Goal: Task Accomplishment & Management: Use online tool/utility

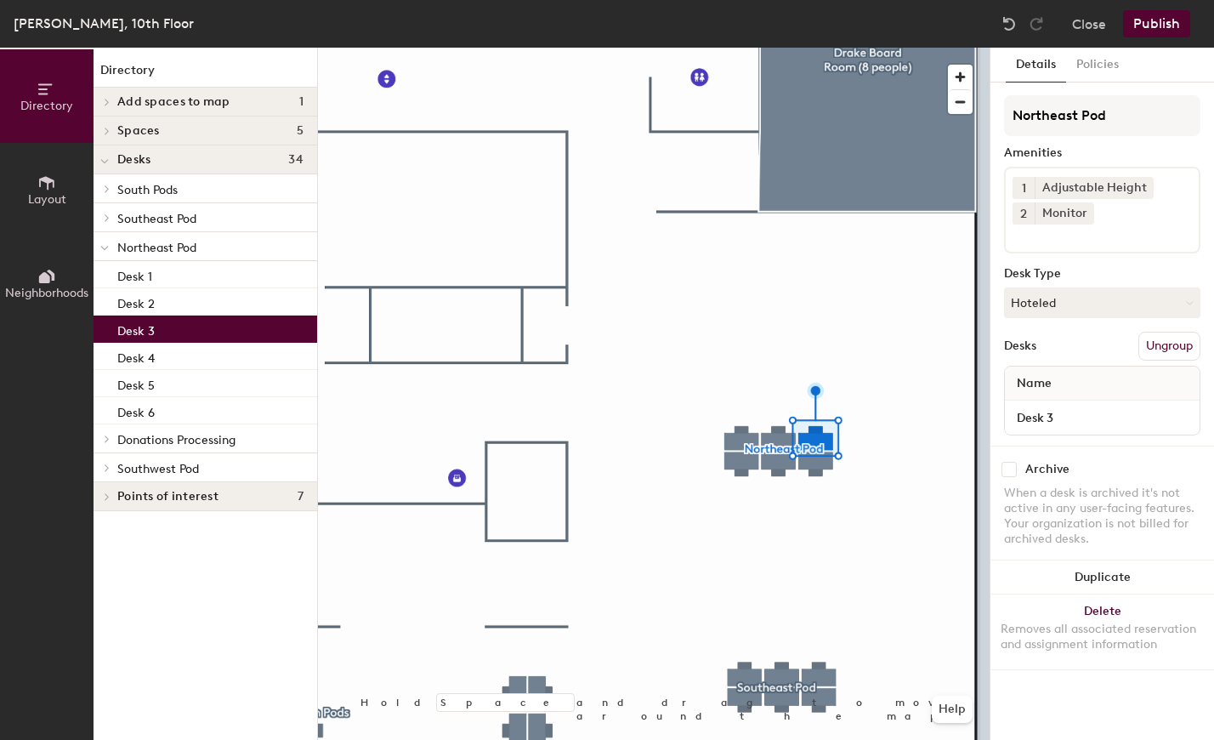
click at [1081, 242] on input at bounding box center [1088, 234] width 153 height 20
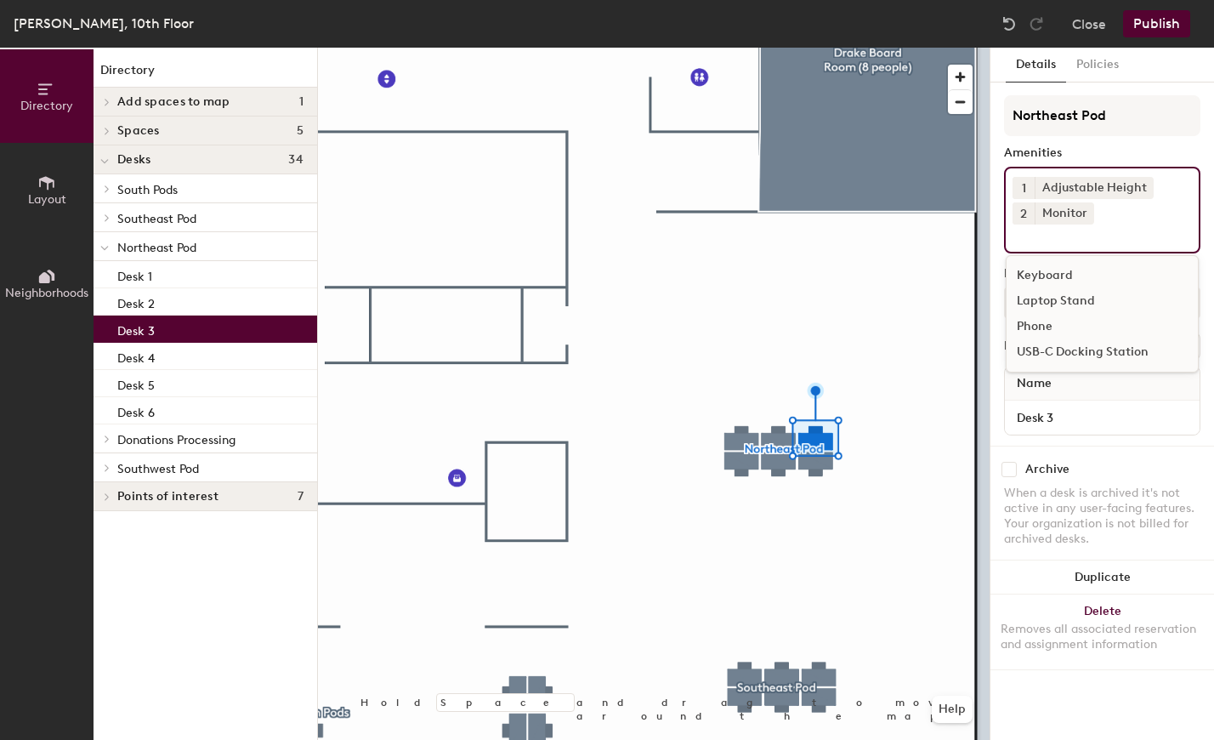
click at [1137, 350] on div "USB-C Docking Station" at bounding box center [1102, 352] width 191 height 26
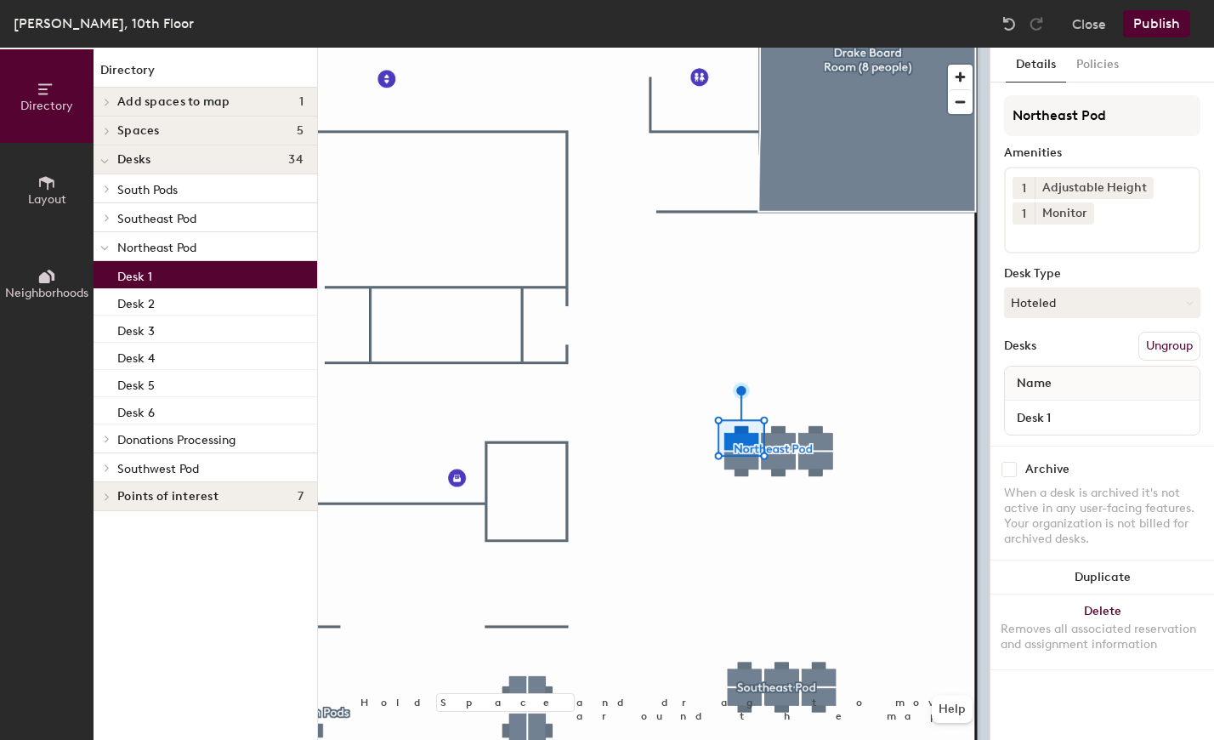
click at [1098, 234] on input at bounding box center [1088, 234] width 153 height 20
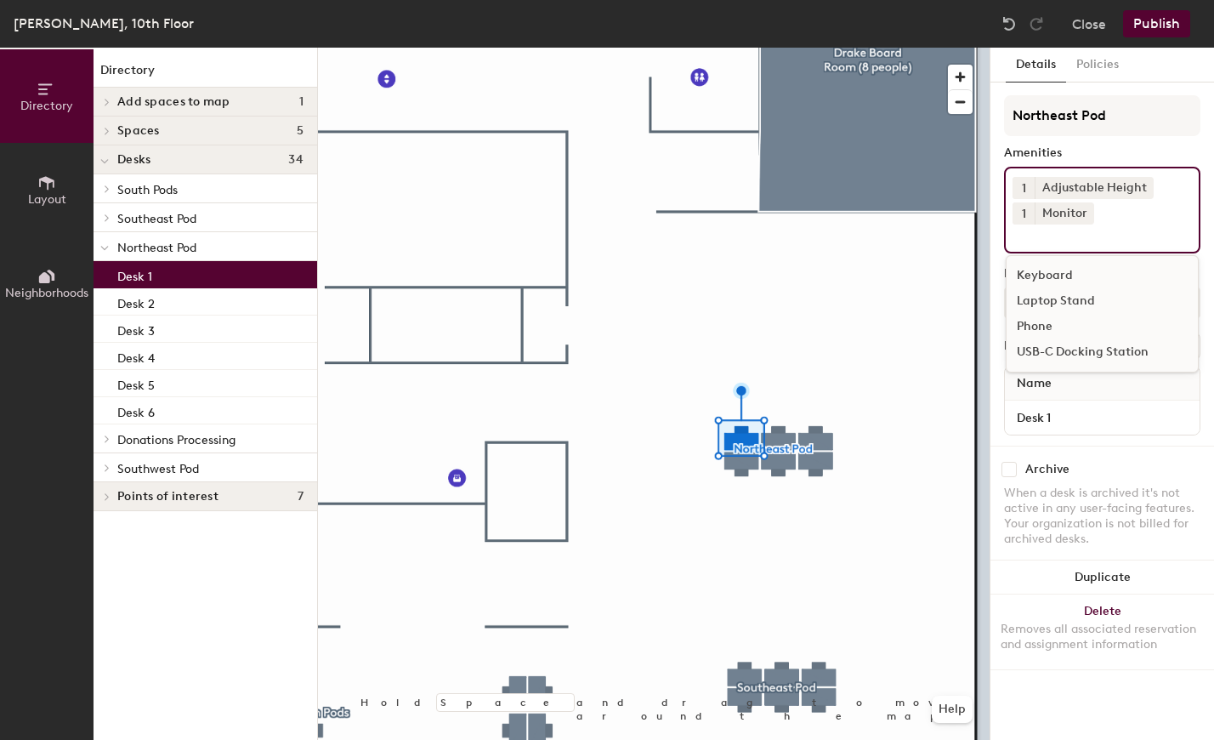
click at [1103, 348] on div "USB-C Docking Station" at bounding box center [1102, 352] width 191 height 26
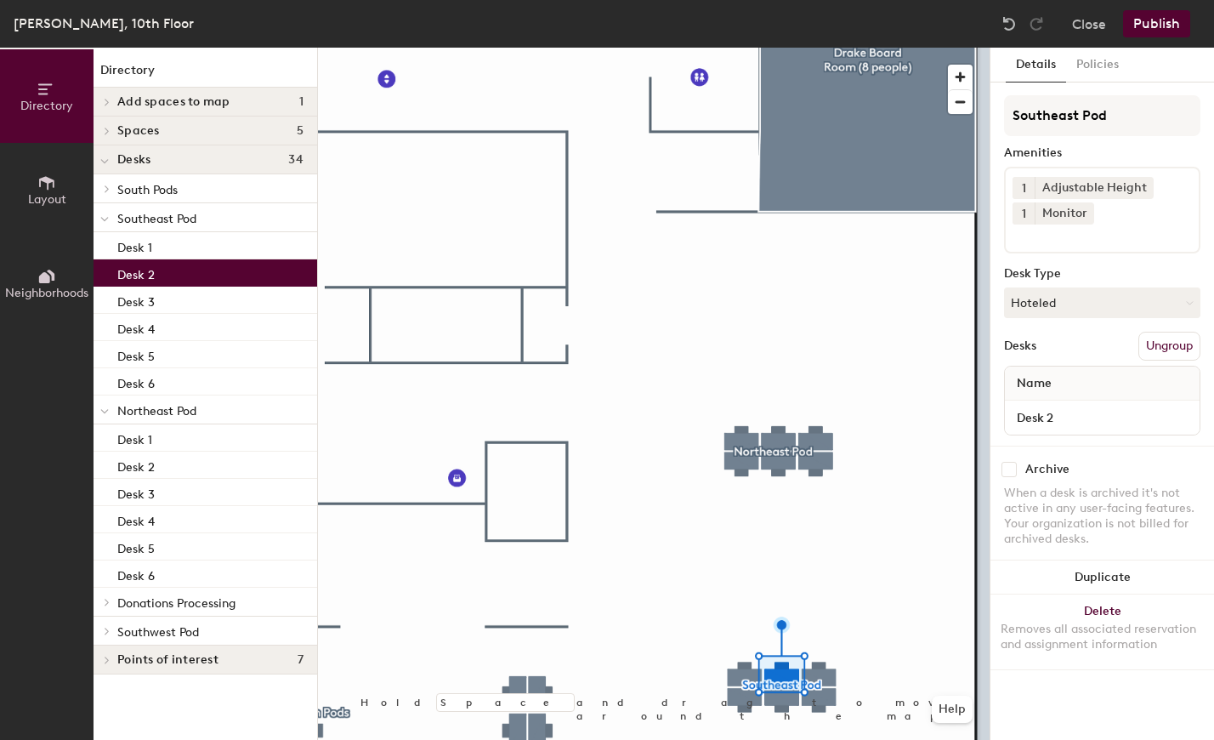
click at [1050, 235] on input at bounding box center [1088, 234] width 153 height 20
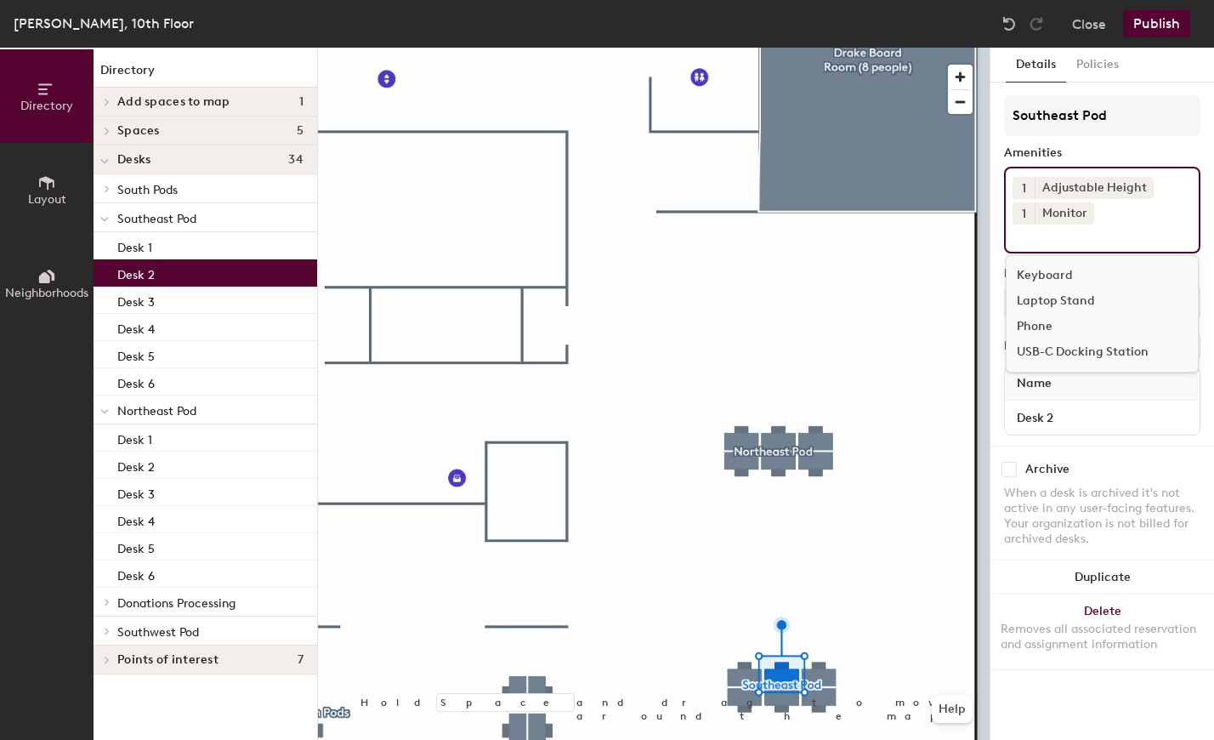
click at [1081, 354] on div "USB-C Docking Station" at bounding box center [1102, 352] width 191 height 26
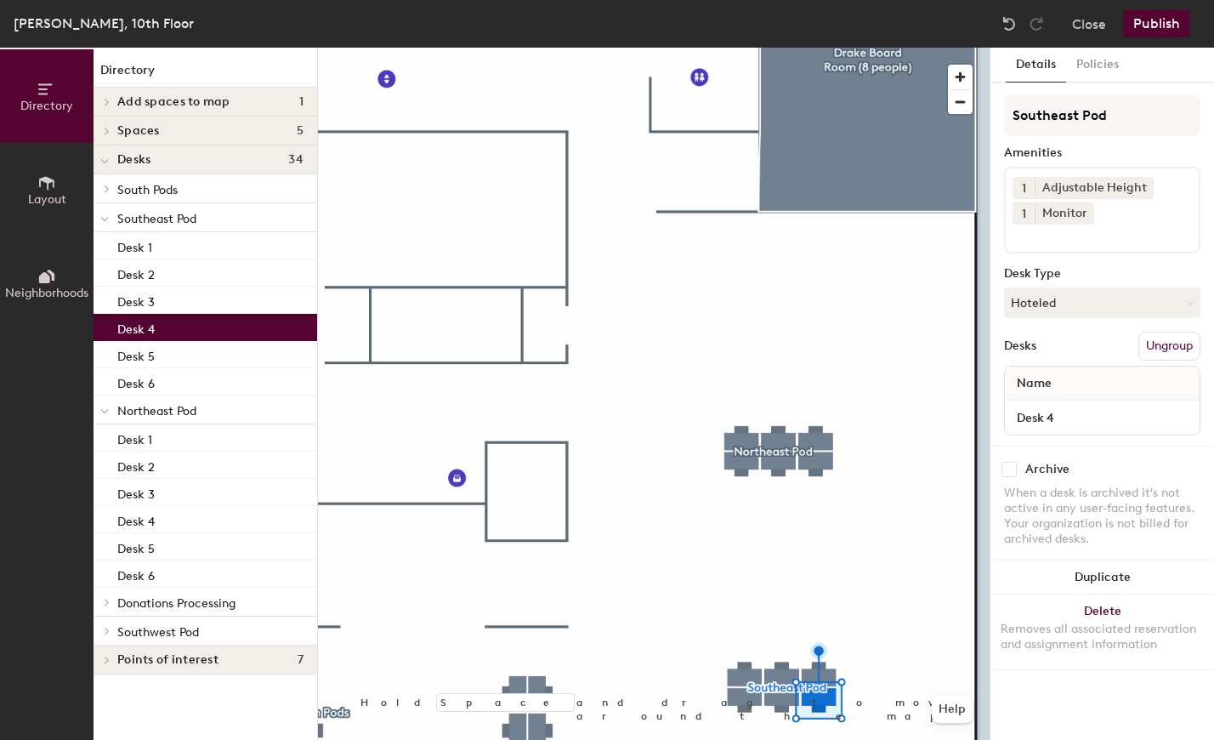
click at [1088, 241] on input at bounding box center [1088, 234] width 153 height 20
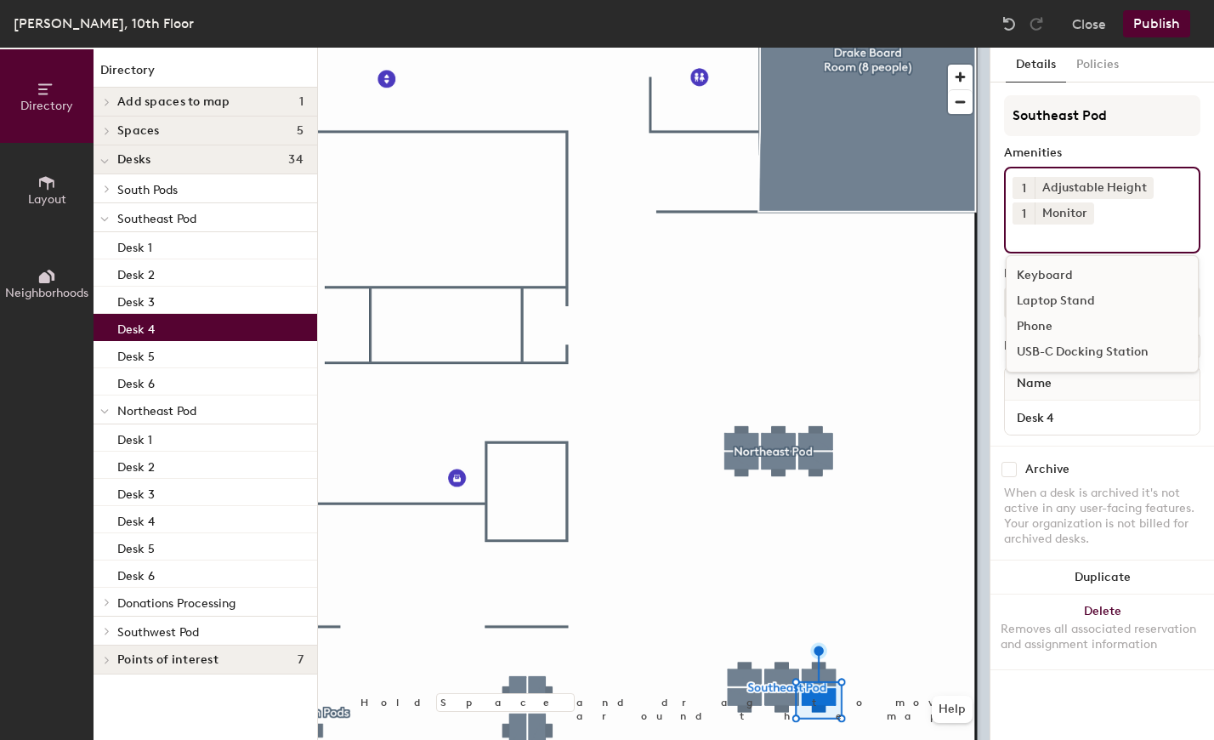
click at [1084, 353] on div "USB-C Docking Station" at bounding box center [1102, 352] width 191 height 26
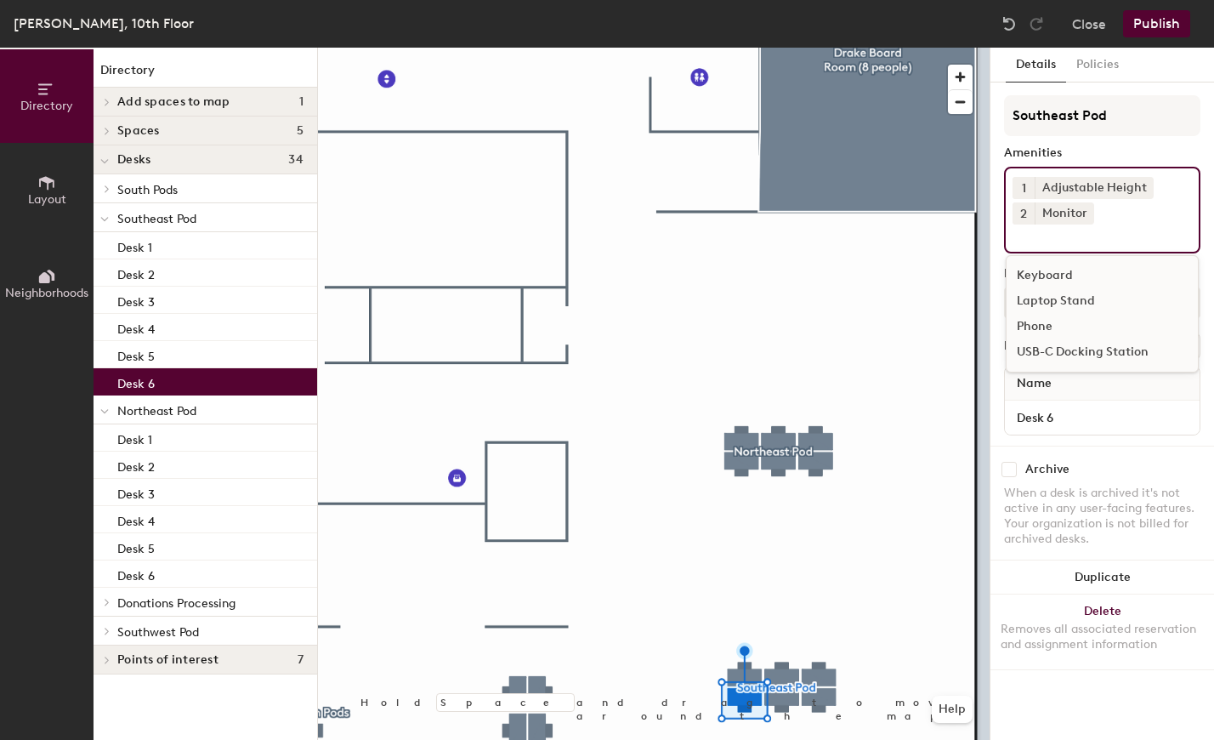
click at [1062, 237] on input at bounding box center [1088, 234] width 153 height 20
click at [1058, 351] on div "USB-C Docking Station" at bounding box center [1102, 352] width 191 height 26
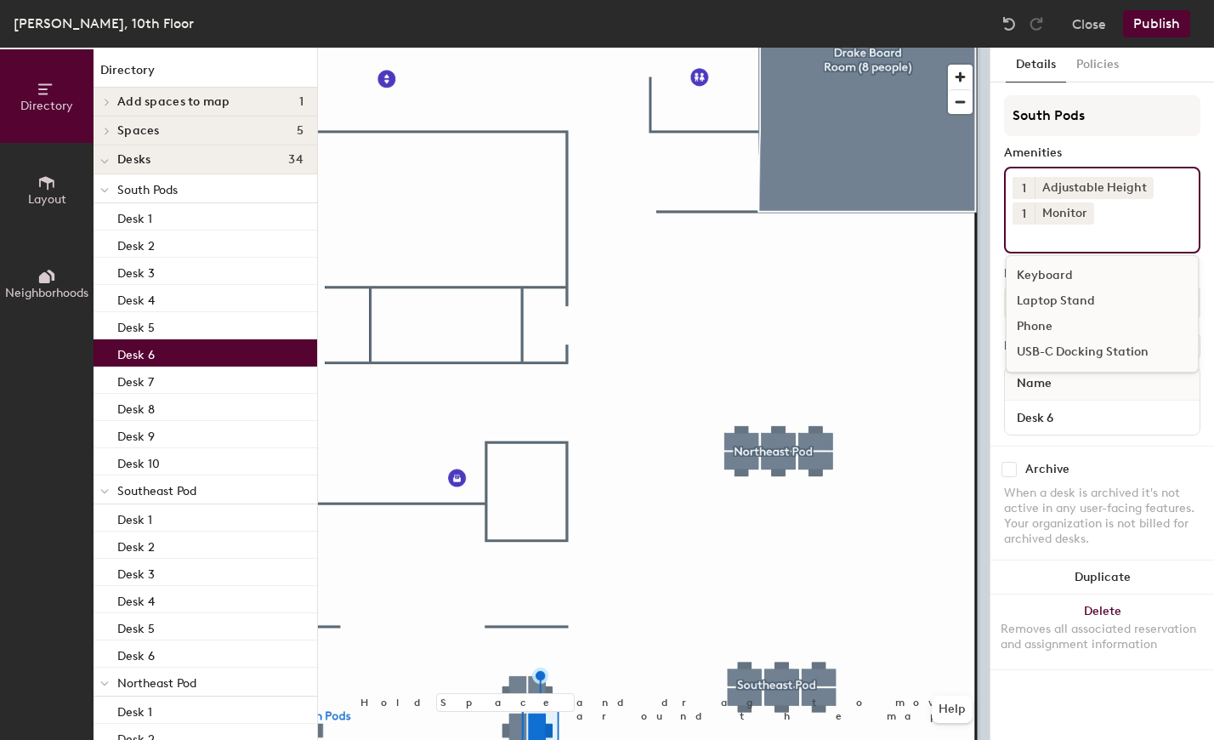
click at [1044, 240] on input at bounding box center [1088, 234] width 153 height 20
click at [1068, 346] on div "USB-C Docking Station" at bounding box center [1102, 352] width 191 height 26
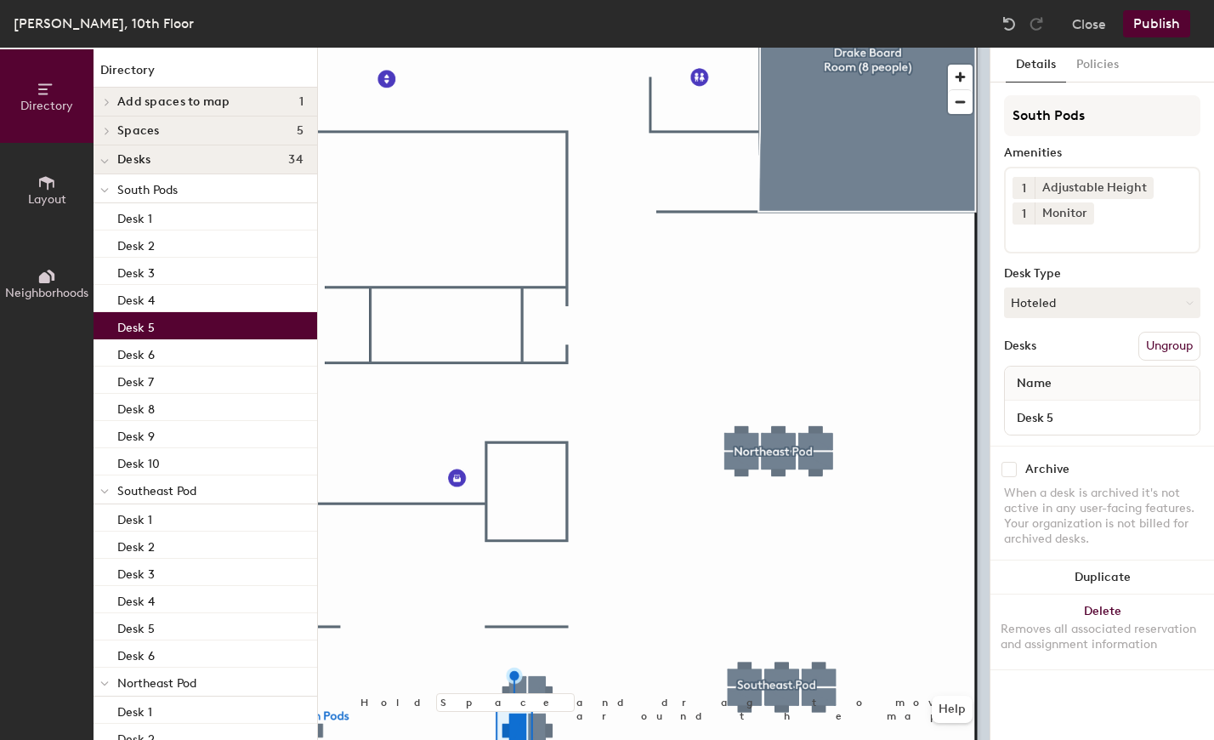
click at [1033, 241] on input at bounding box center [1088, 234] width 153 height 20
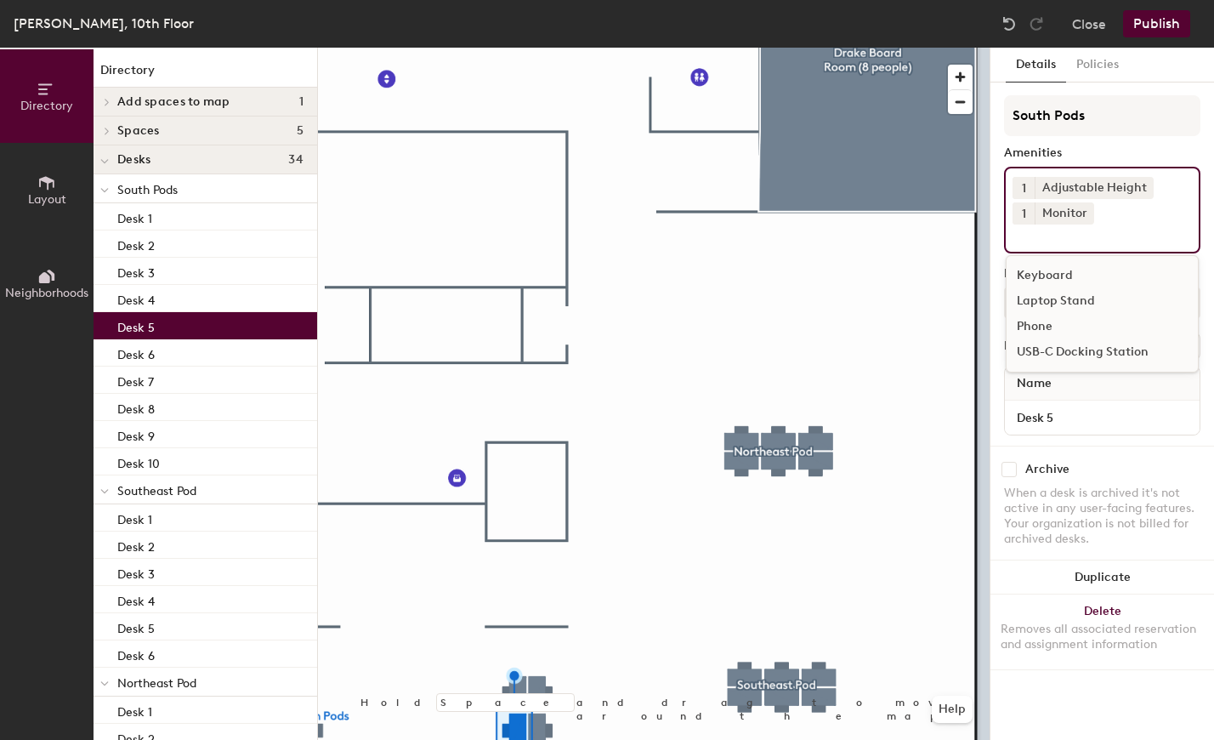
click at [1081, 342] on div "USB-C Docking Station" at bounding box center [1102, 352] width 191 height 26
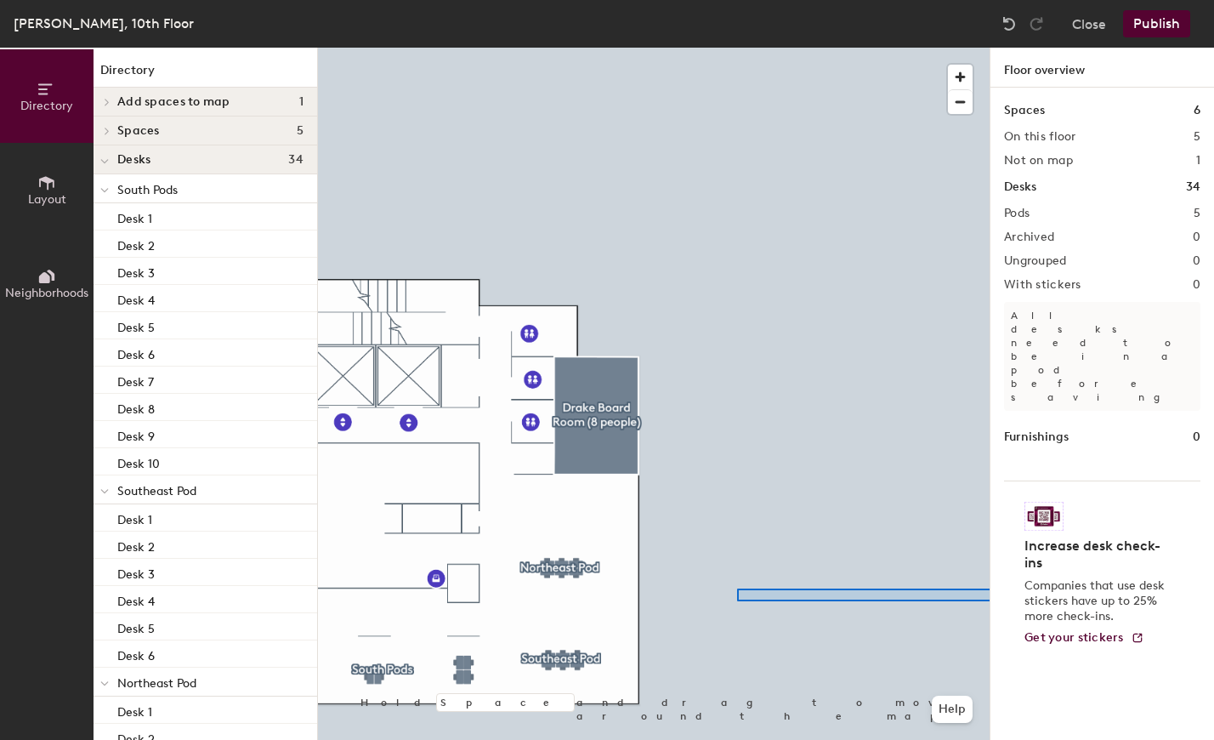
click at [1010, 588] on div "Directory Layout Neighborhoods Directory Add spaces to map 1 Drake 1018 Meeting…" at bounding box center [607, 394] width 1214 height 692
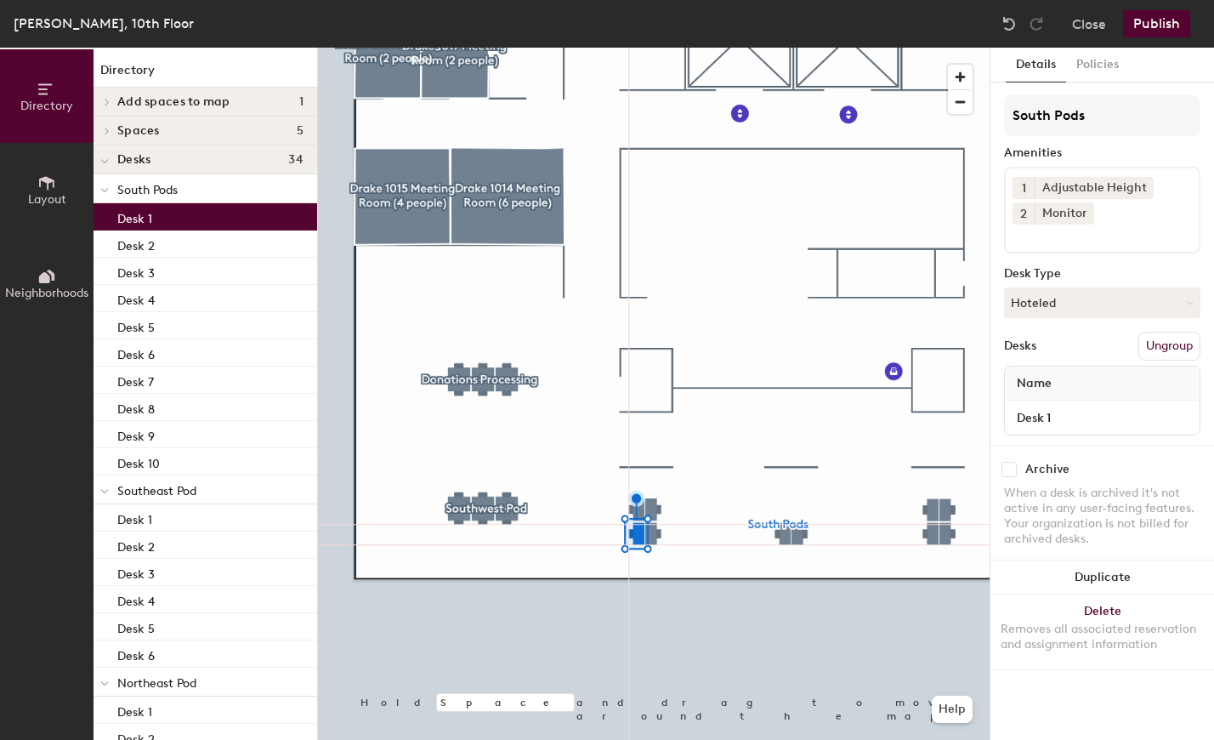
click at [1064, 241] on input at bounding box center [1088, 234] width 153 height 20
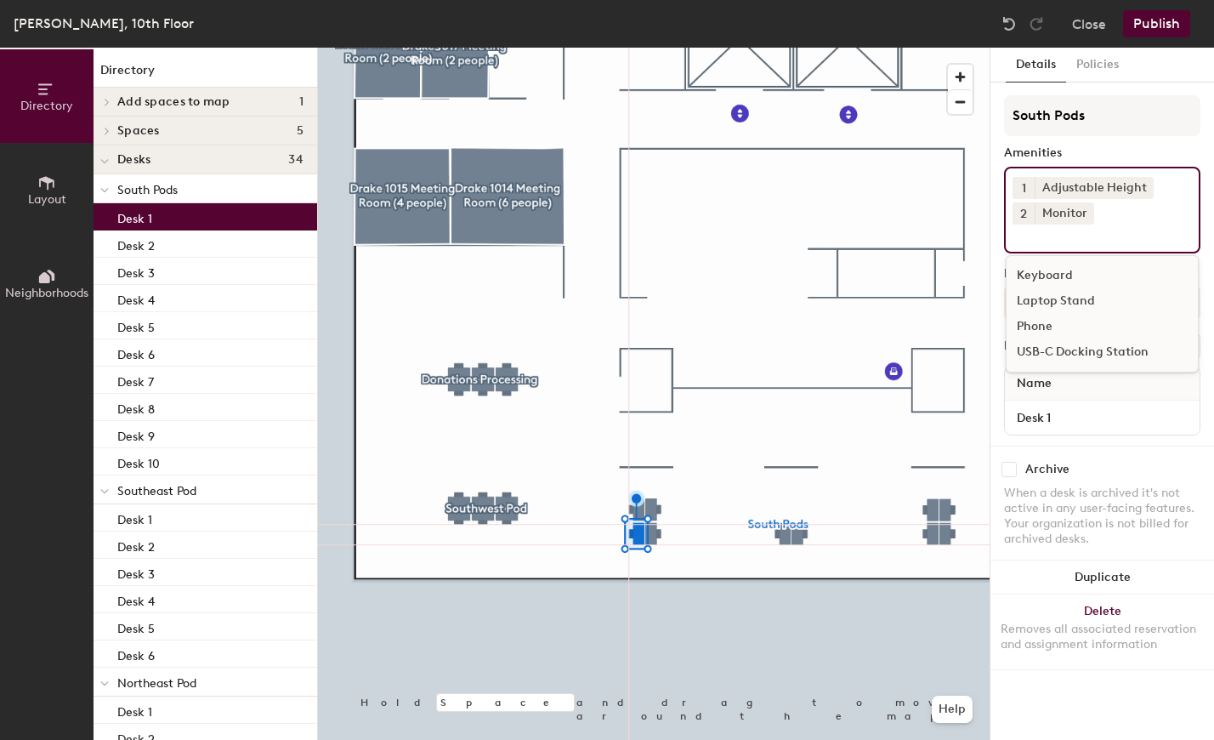
click at [1068, 353] on div "USB-C Docking Station" at bounding box center [1102, 352] width 191 height 26
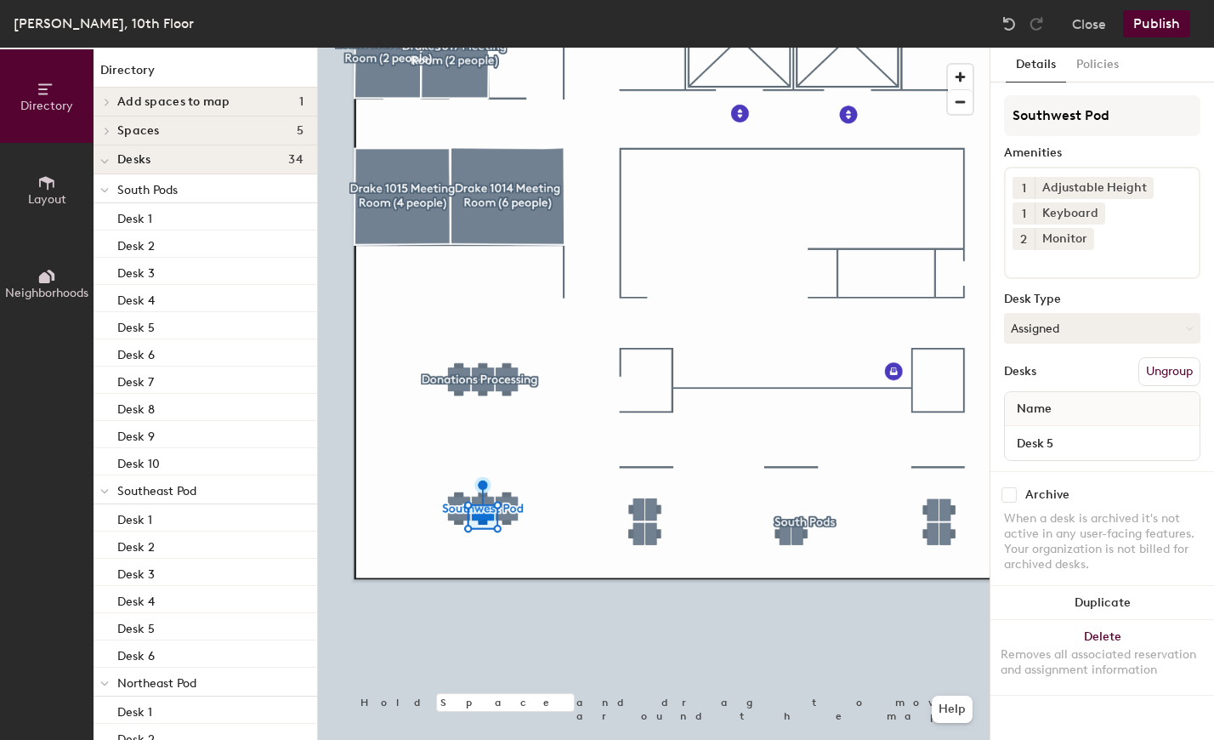
click at [1080, 250] on input at bounding box center [1088, 260] width 153 height 20
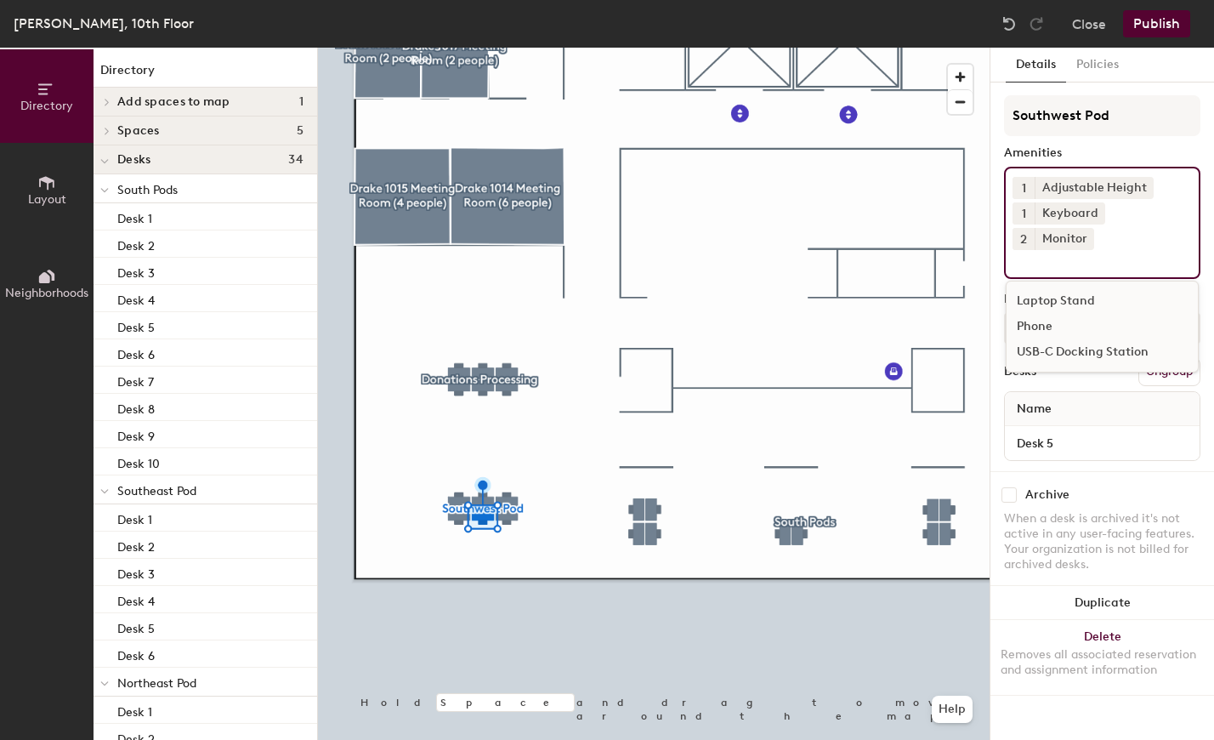
click at [1065, 339] on div "USB-C Docking Station" at bounding box center [1102, 352] width 191 height 26
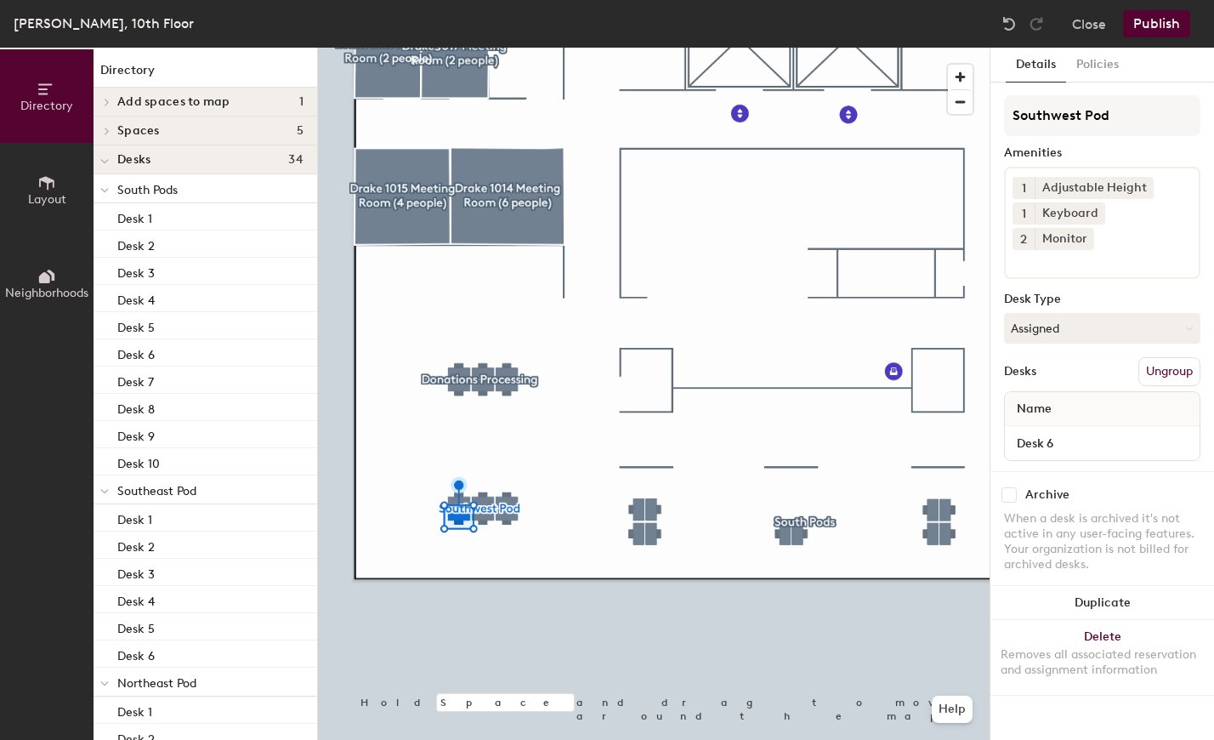
click at [1080, 250] on input at bounding box center [1088, 260] width 153 height 20
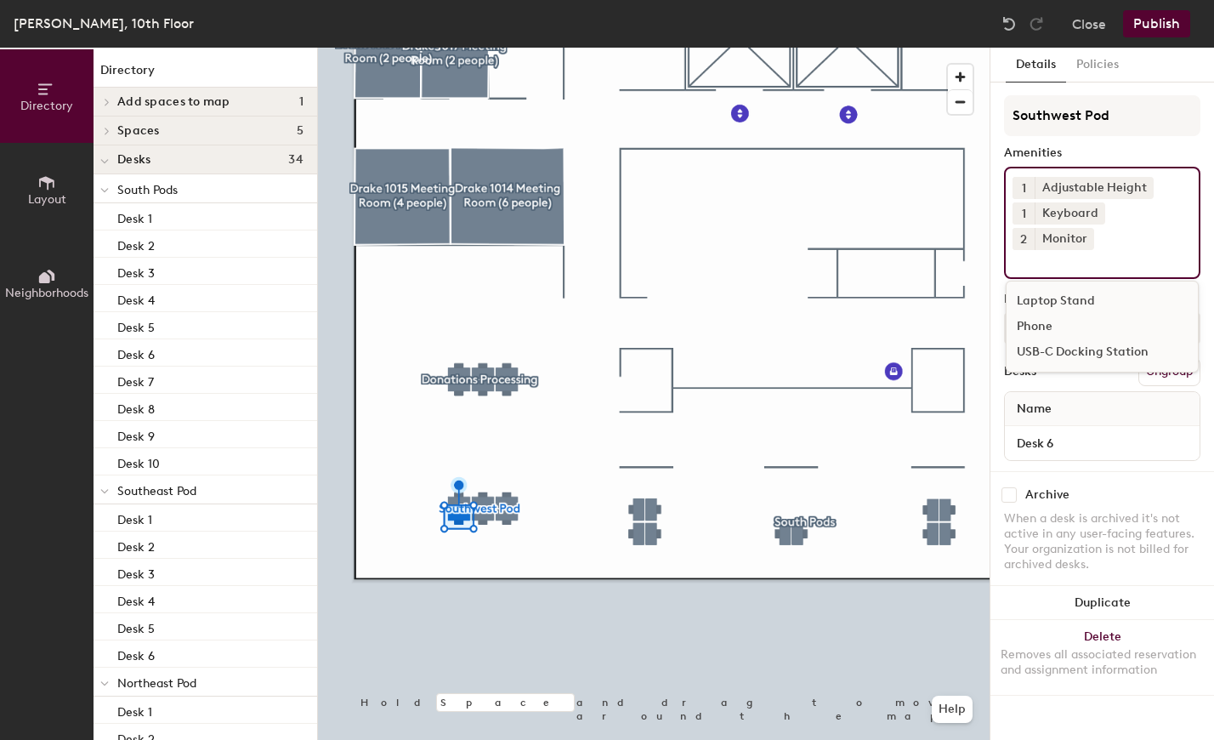
click at [1075, 339] on div "USB-C Docking Station" at bounding box center [1102, 352] width 191 height 26
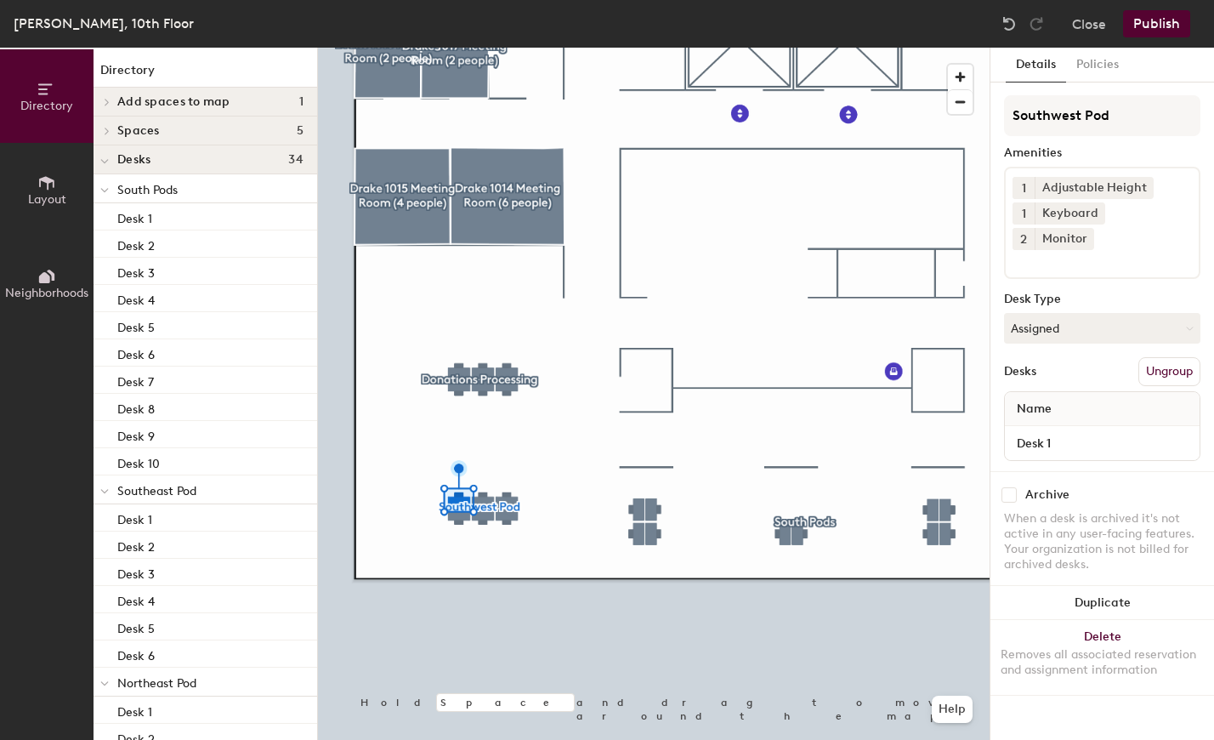
click at [1082, 250] on input at bounding box center [1088, 260] width 153 height 20
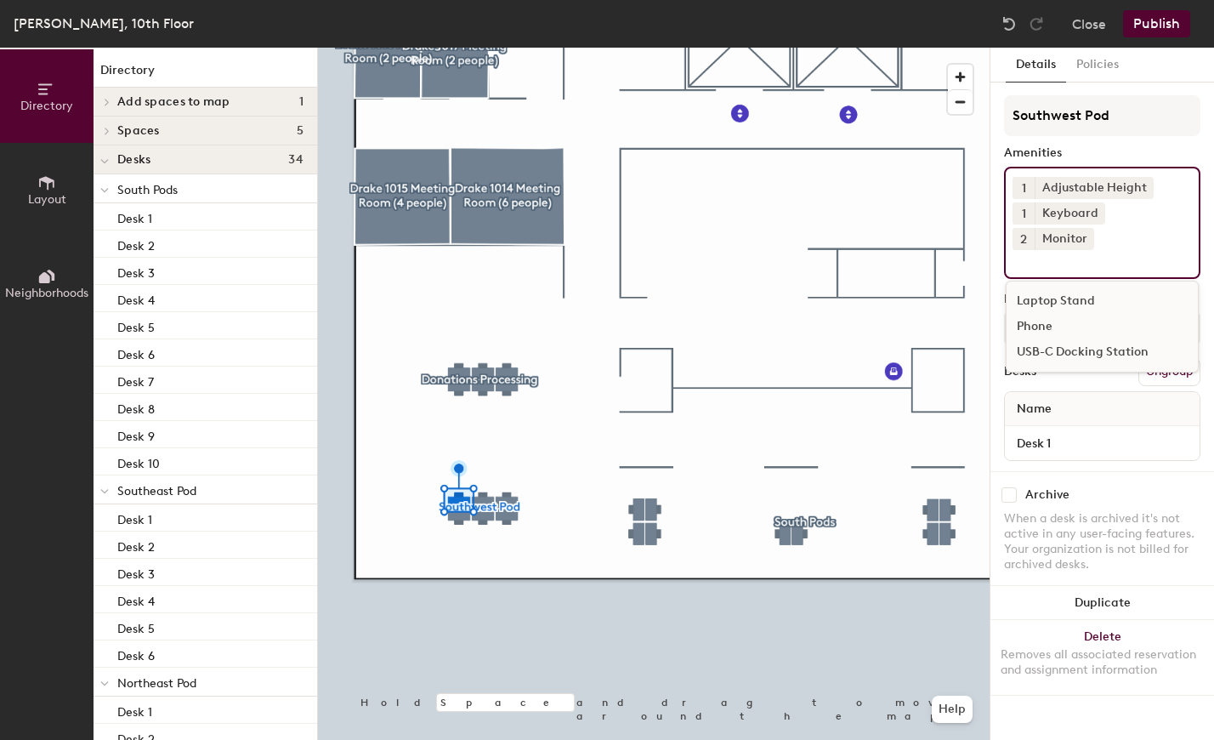
click at [1085, 339] on div "USB-C Docking Station" at bounding box center [1102, 352] width 191 height 26
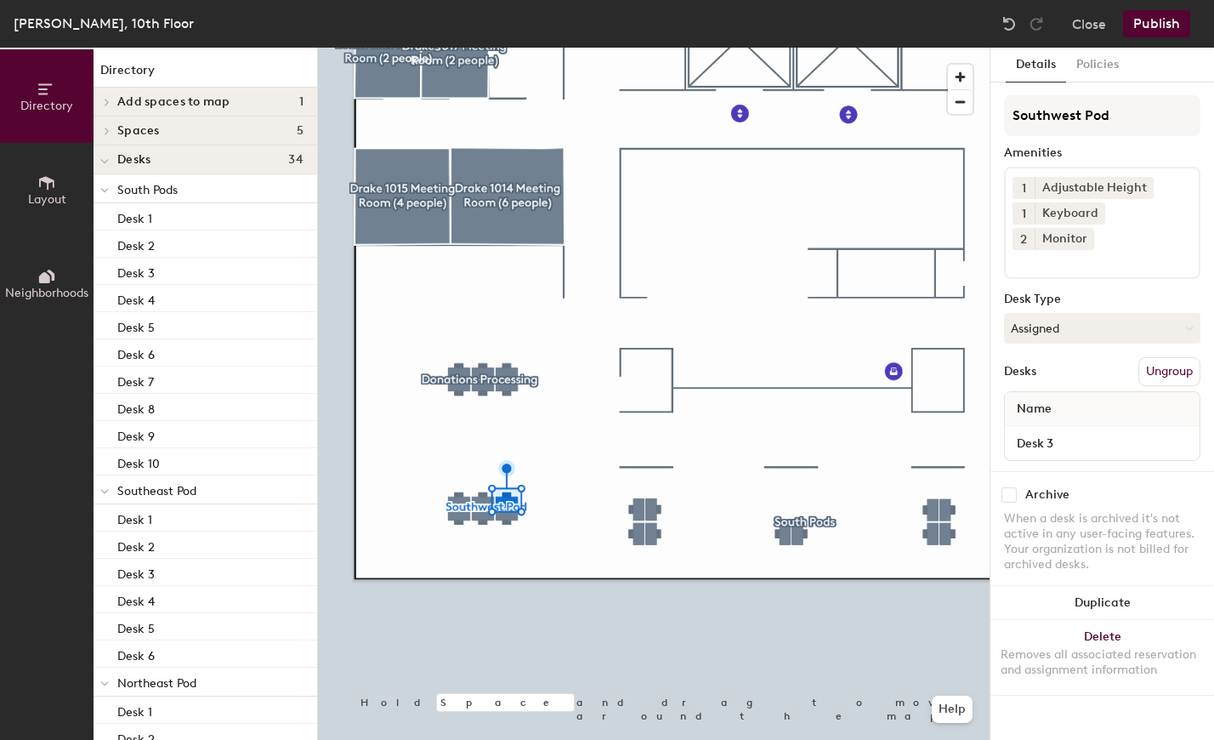
click at [1074, 250] on input at bounding box center [1088, 260] width 153 height 20
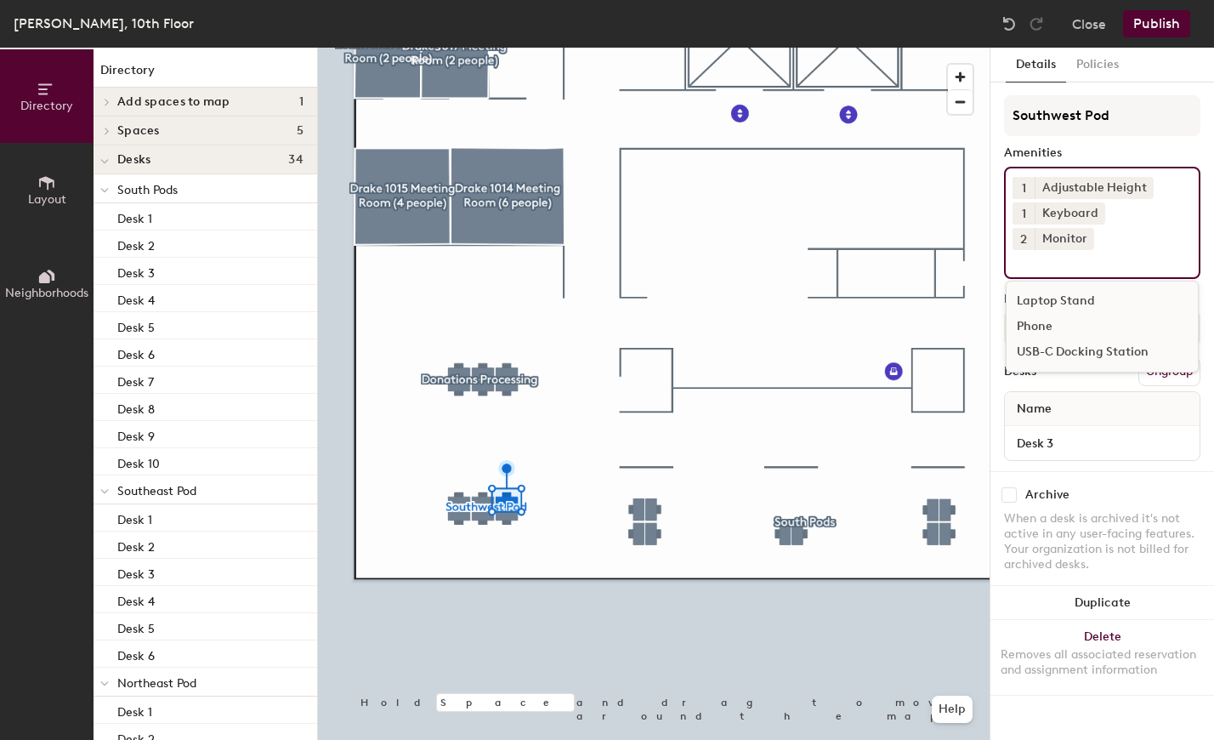
click at [1098, 339] on div "USB-C Docking Station" at bounding box center [1102, 352] width 191 height 26
click at [1044, 250] on input at bounding box center [1088, 260] width 153 height 20
click at [1060, 339] on div "USB-C Docking Station" at bounding box center [1102, 352] width 191 height 26
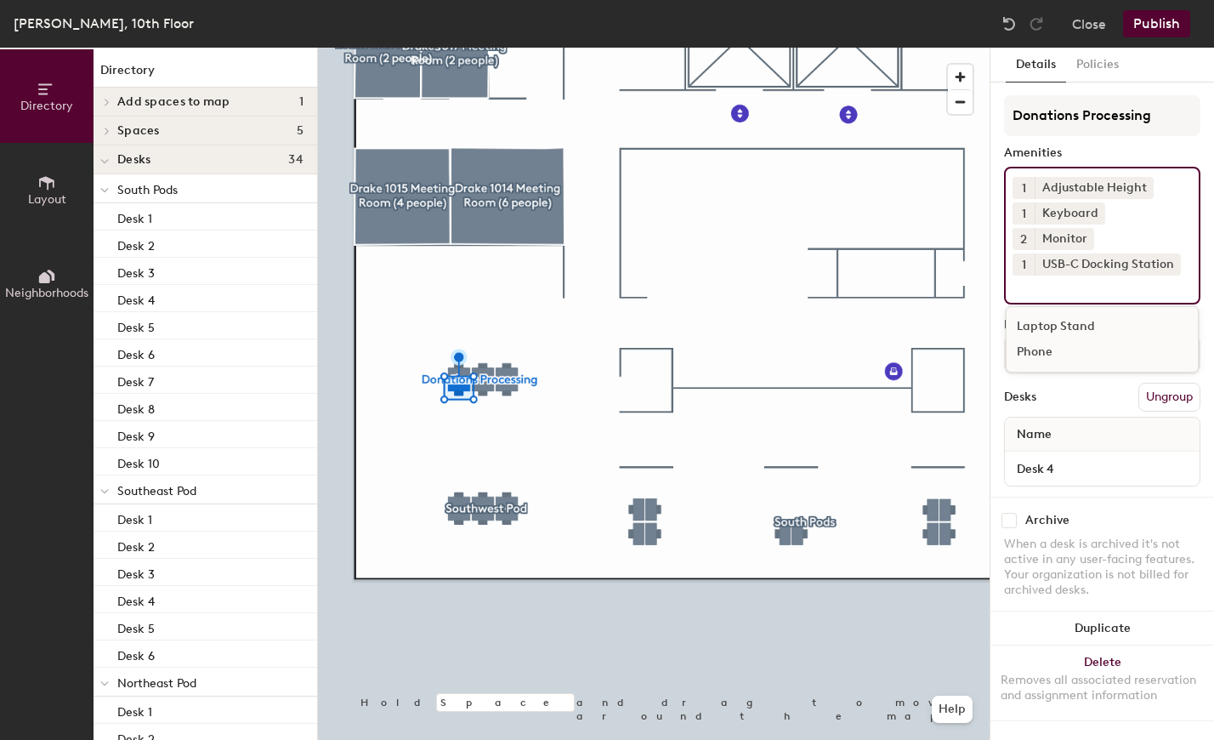
click at [1166, 22] on button "Publish" at bounding box center [1156, 23] width 67 height 27
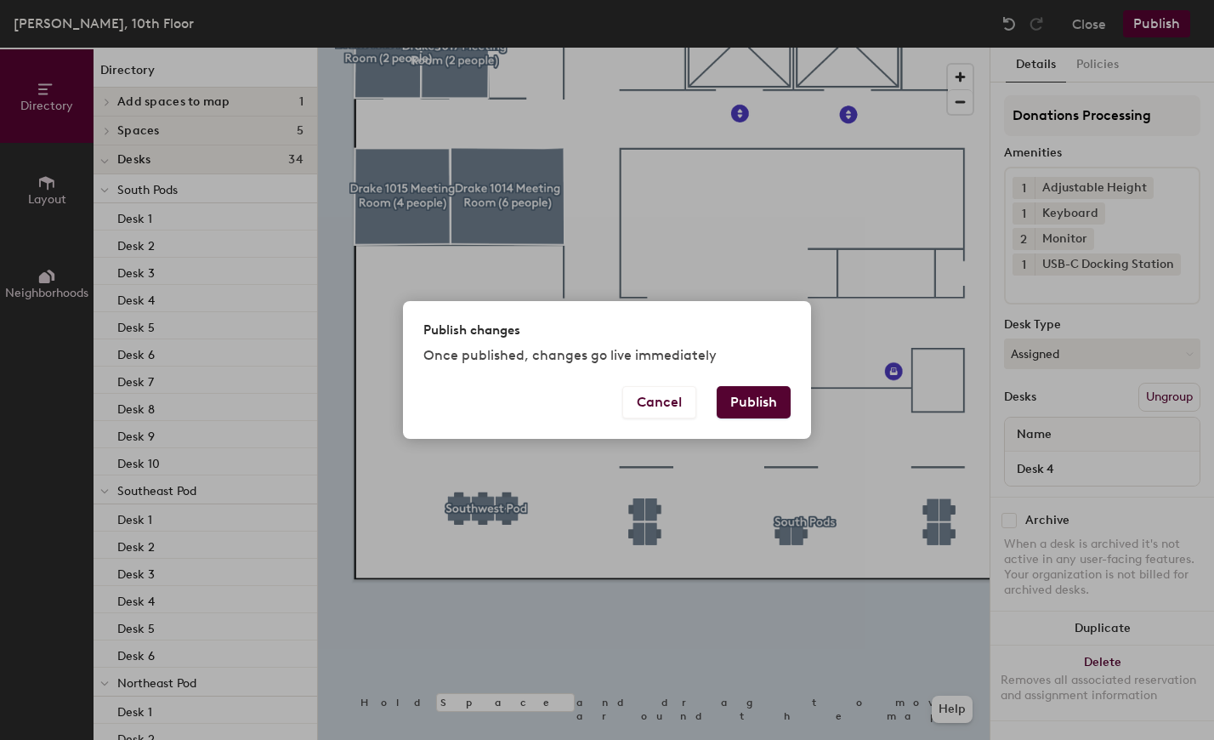
click at [774, 395] on button "Publish" at bounding box center [754, 402] width 74 height 32
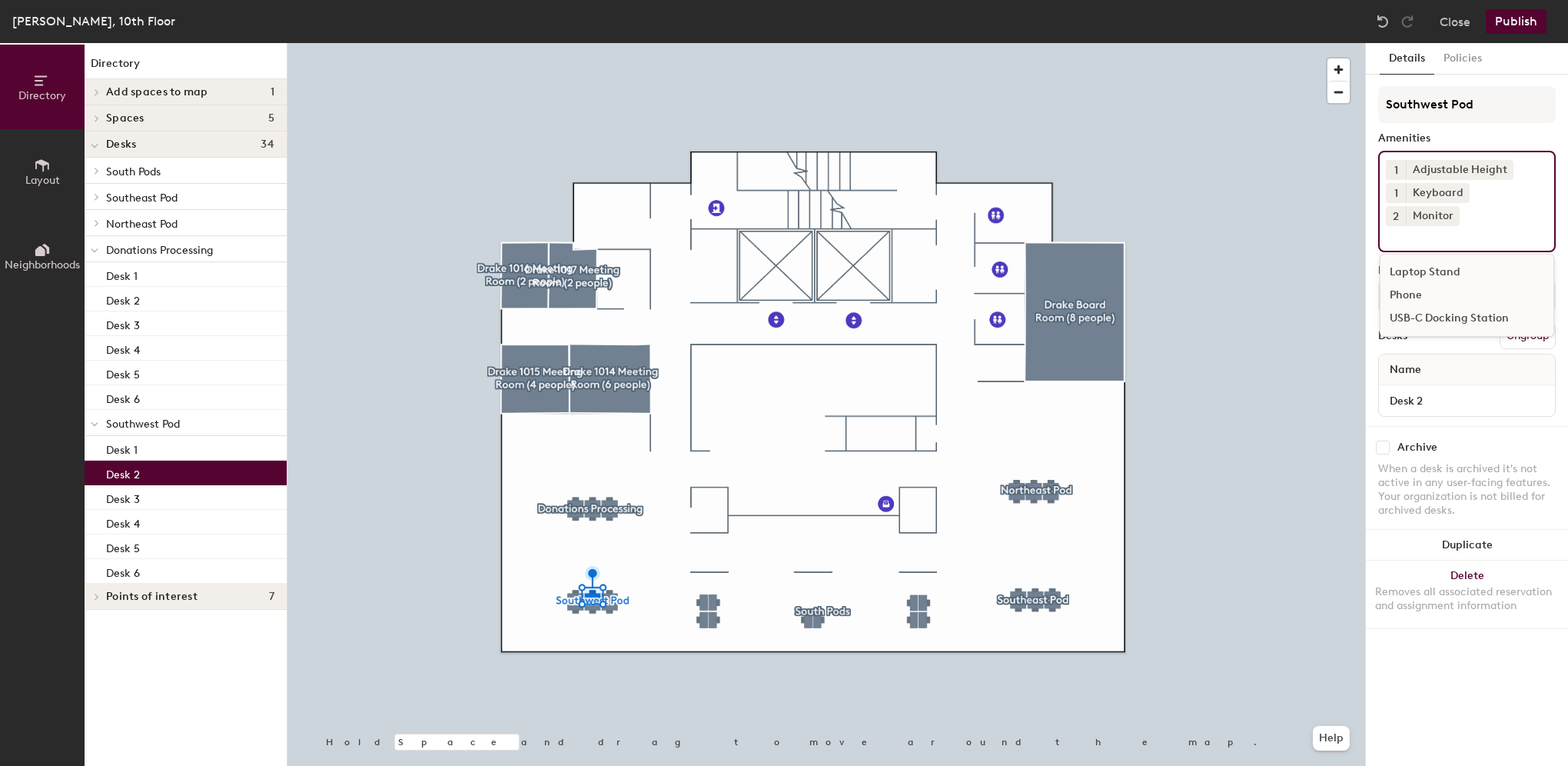
click at [1431, 226] on input at bounding box center [1455, 235] width 138 height 18
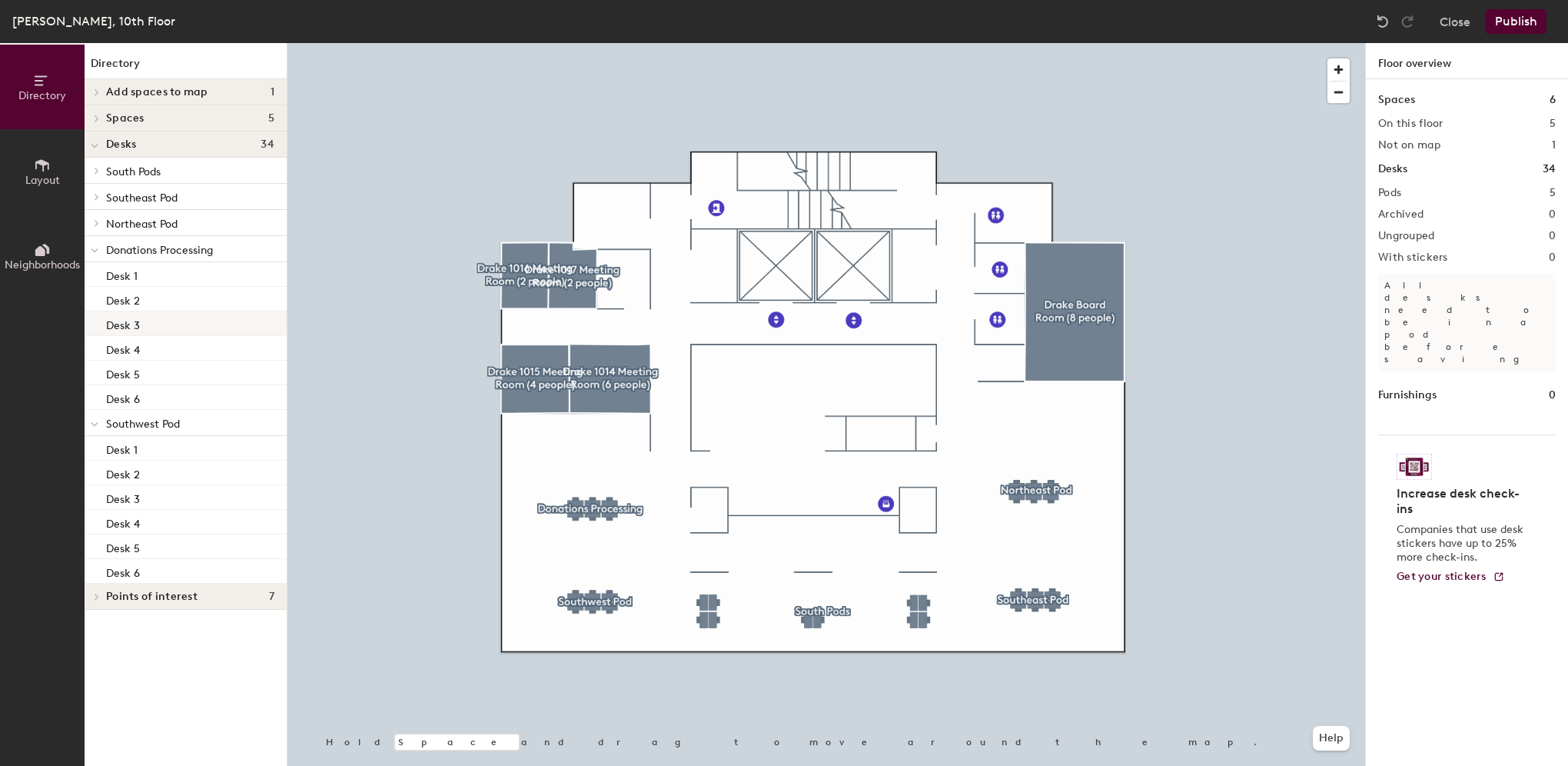
click at [576, 43] on div at bounding box center [827, 43] width 1078 height 0
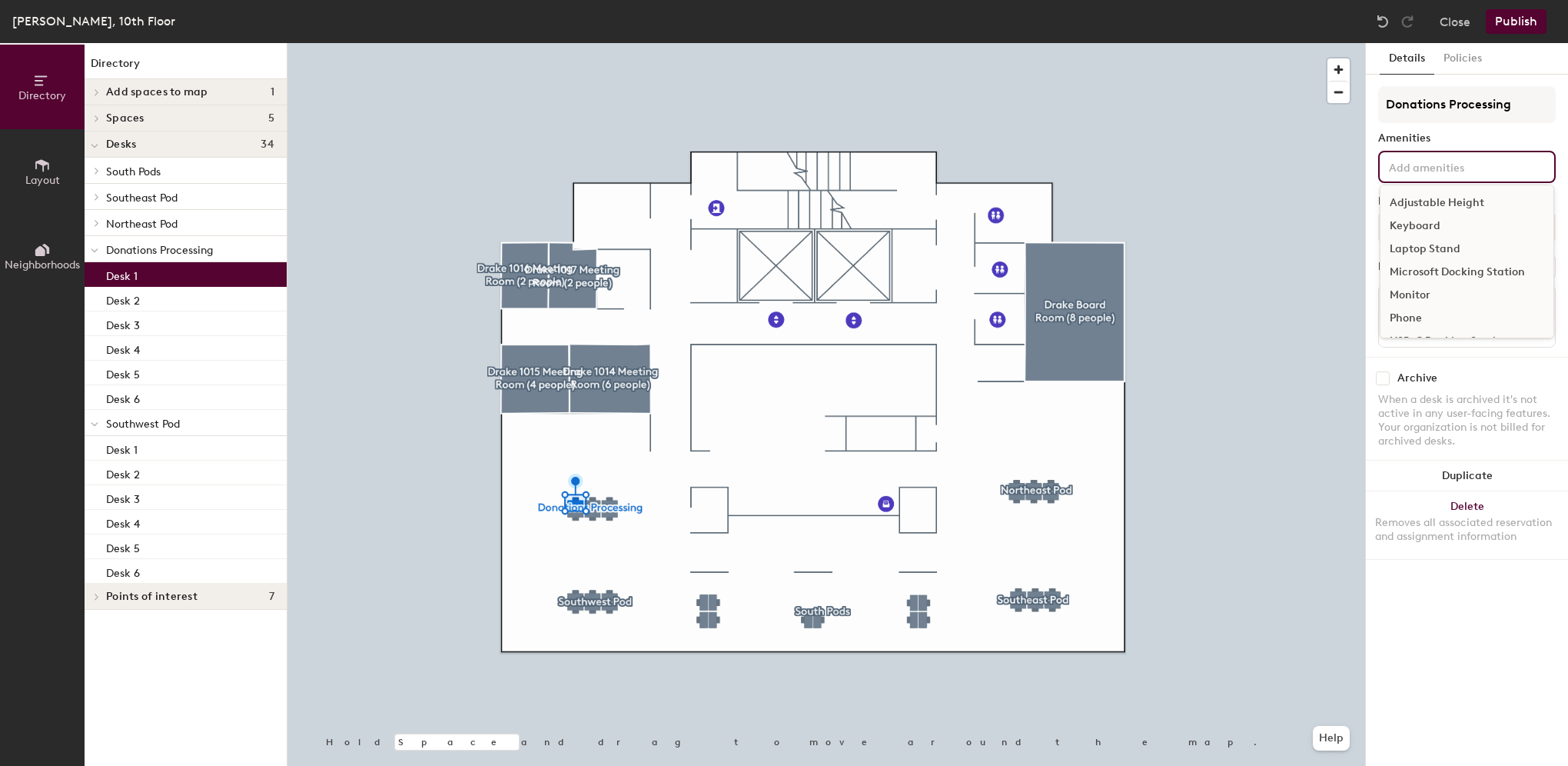
click at [1444, 166] on input at bounding box center [1455, 165] width 138 height 18
click at [1443, 264] on div "Microsoft Docking Station" at bounding box center [1467, 272] width 173 height 24
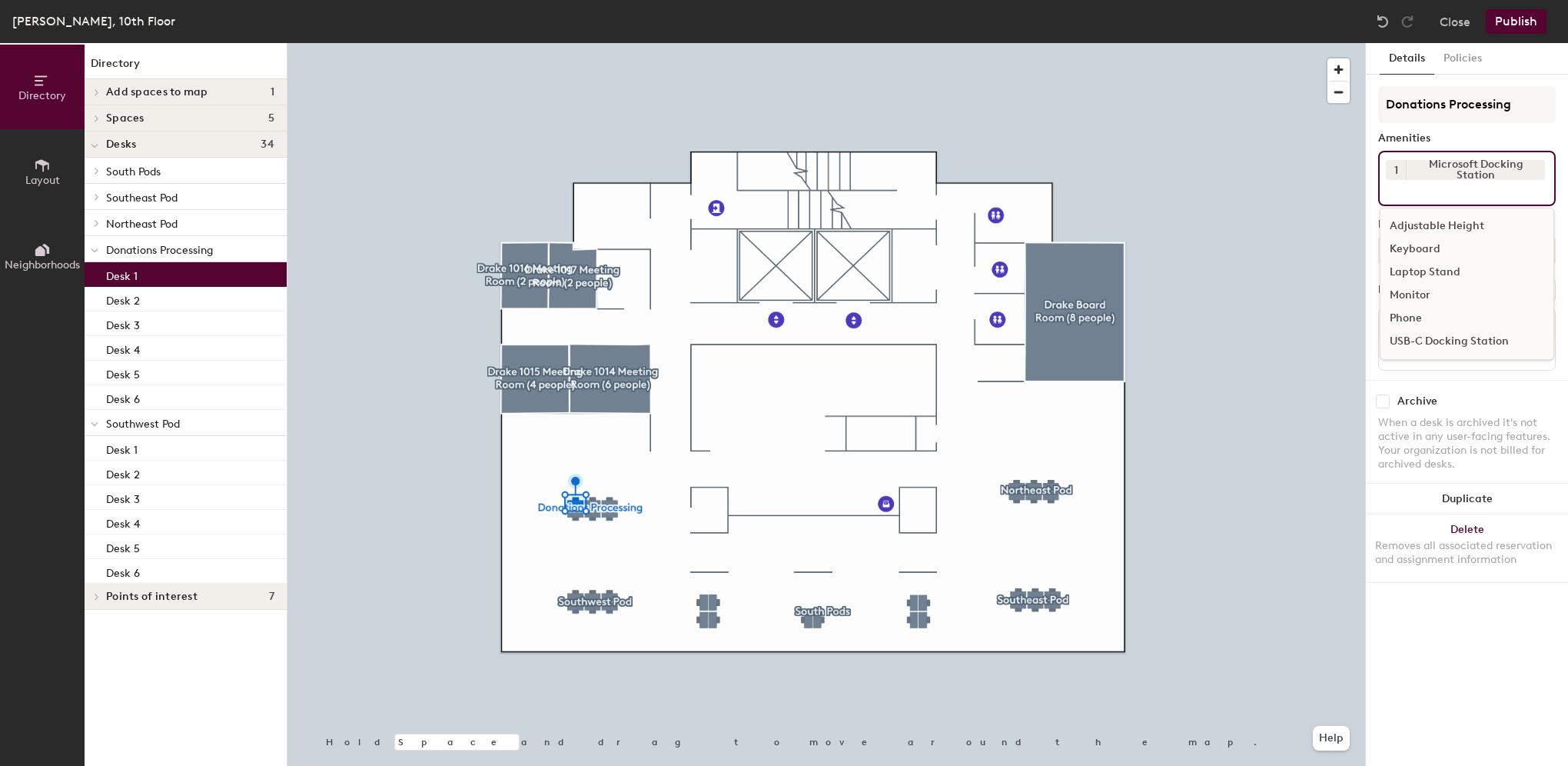
click at [1417, 292] on div "Monitor" at bounding box center [1467, 296] width 173 height 24
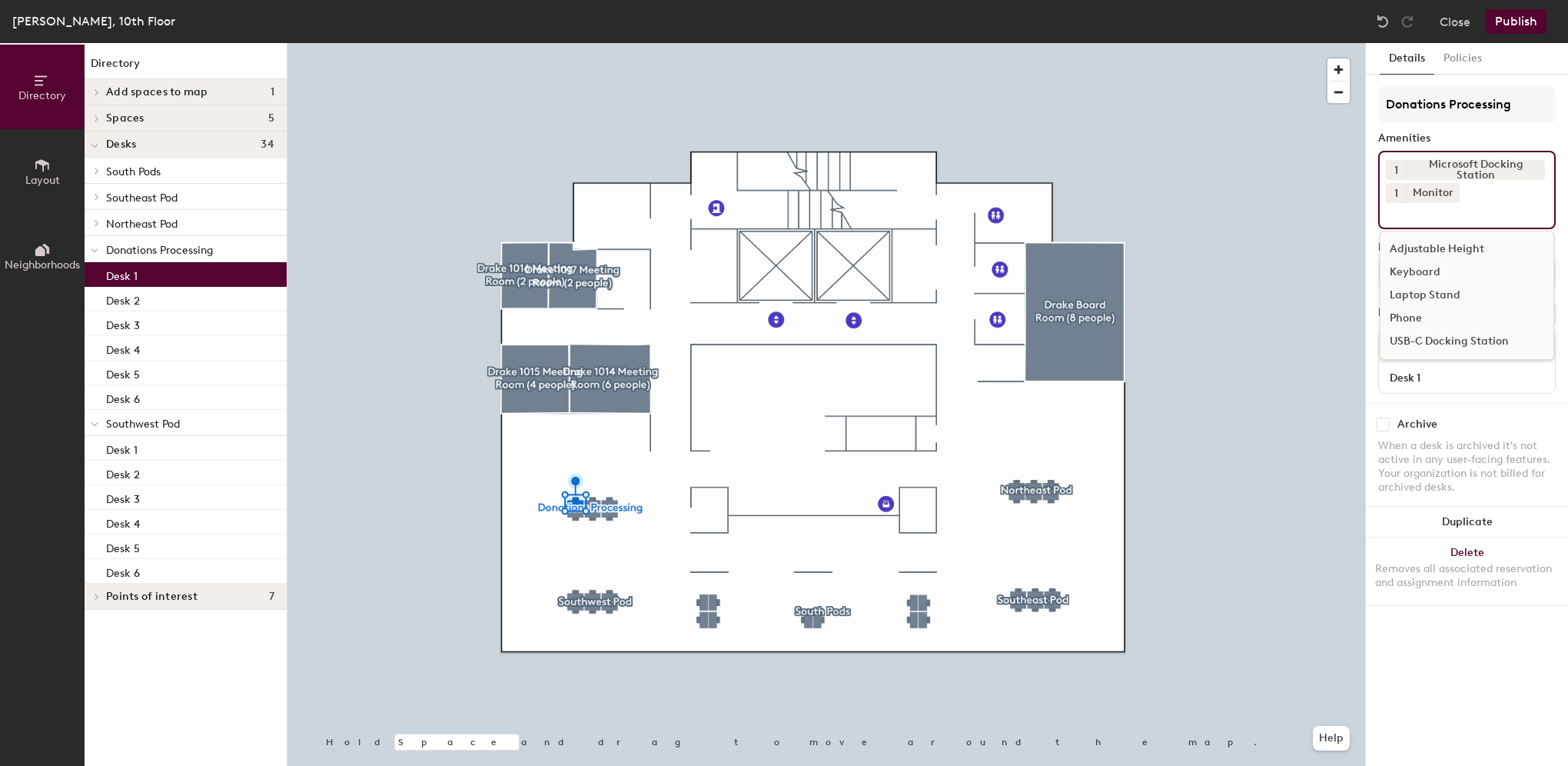
click at [1455, 243] on div "Adjustable Height" at bounding box center [1467, 250] width 173 height 24
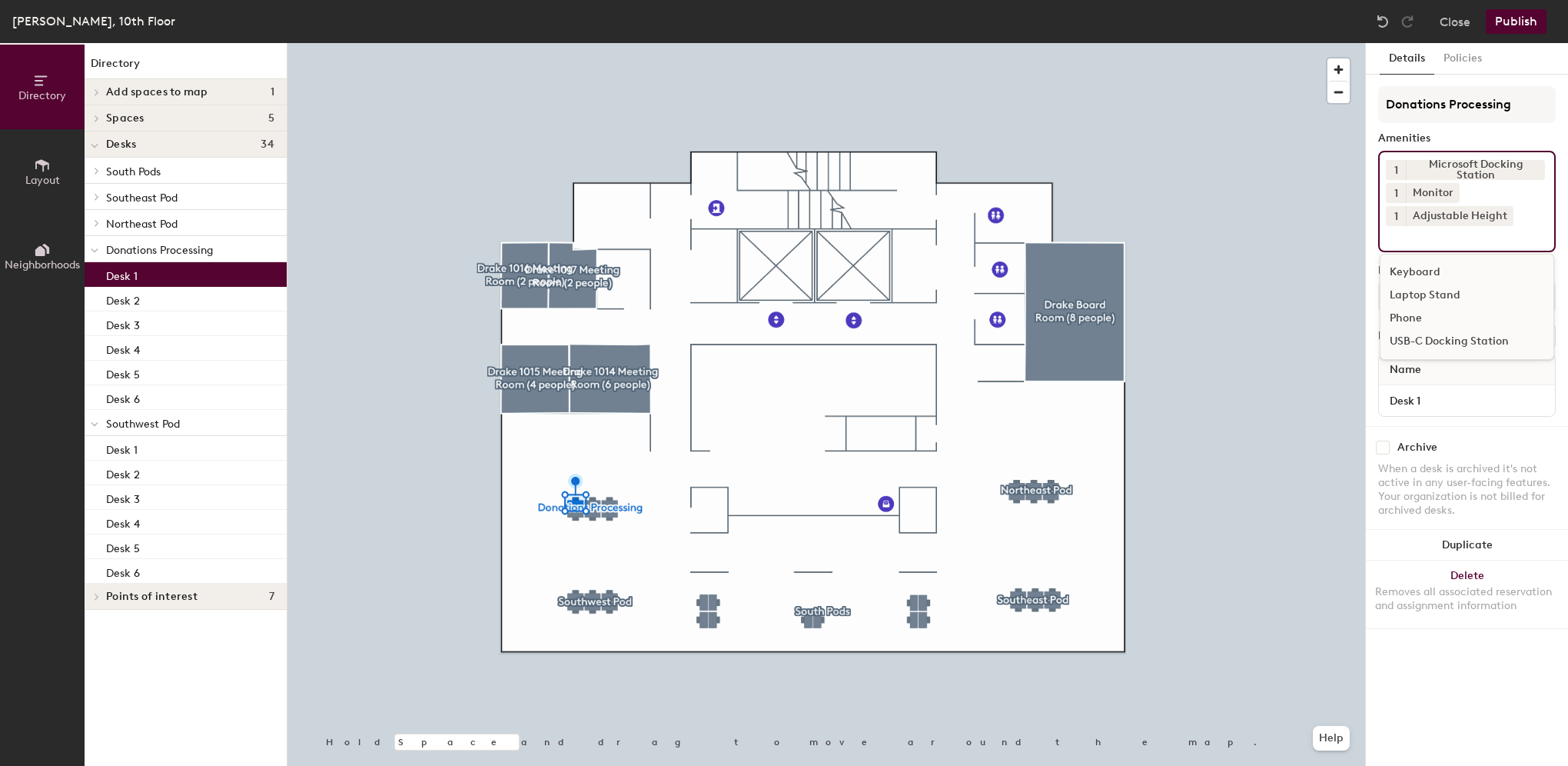
click at [1408, 267] on div "Keyboard" at bounding box center [1467, 272] width 173 height 24
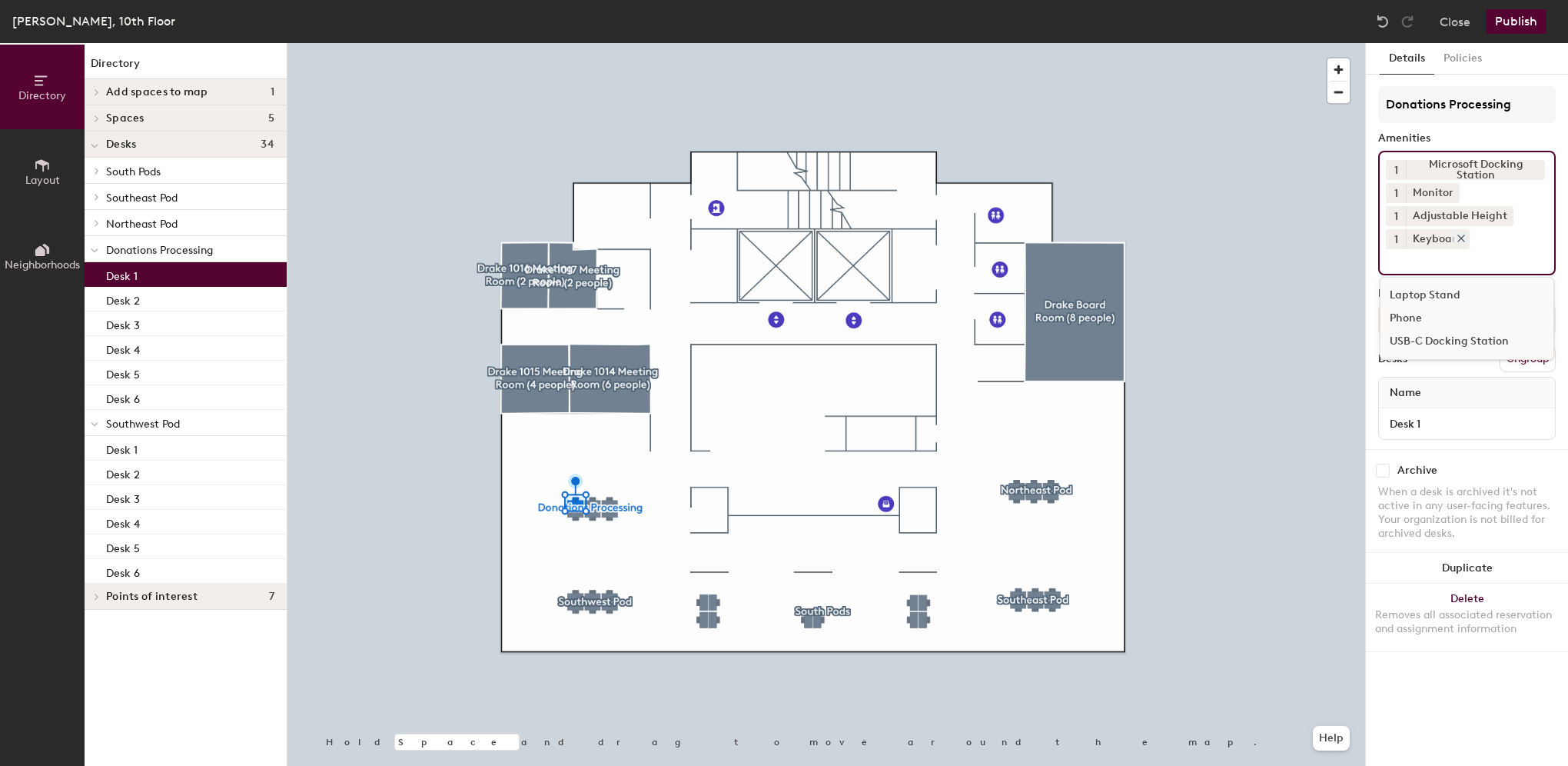
click at [1459, 237] on icon at bounding box center [1461, 238] width 6 height 6
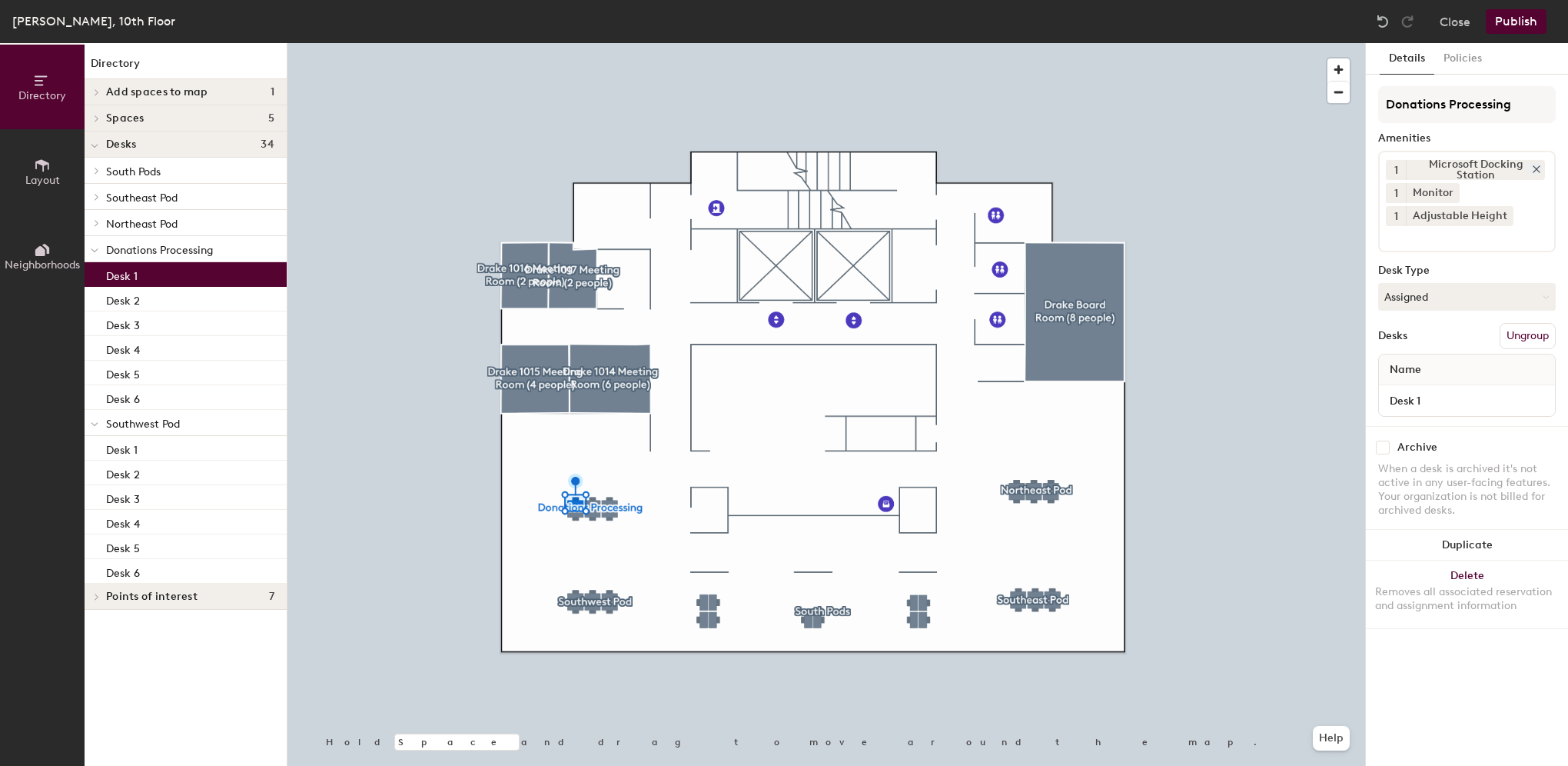
click at [1541, 166] on icon at bounding box center [1536, 169] width 11 height 11
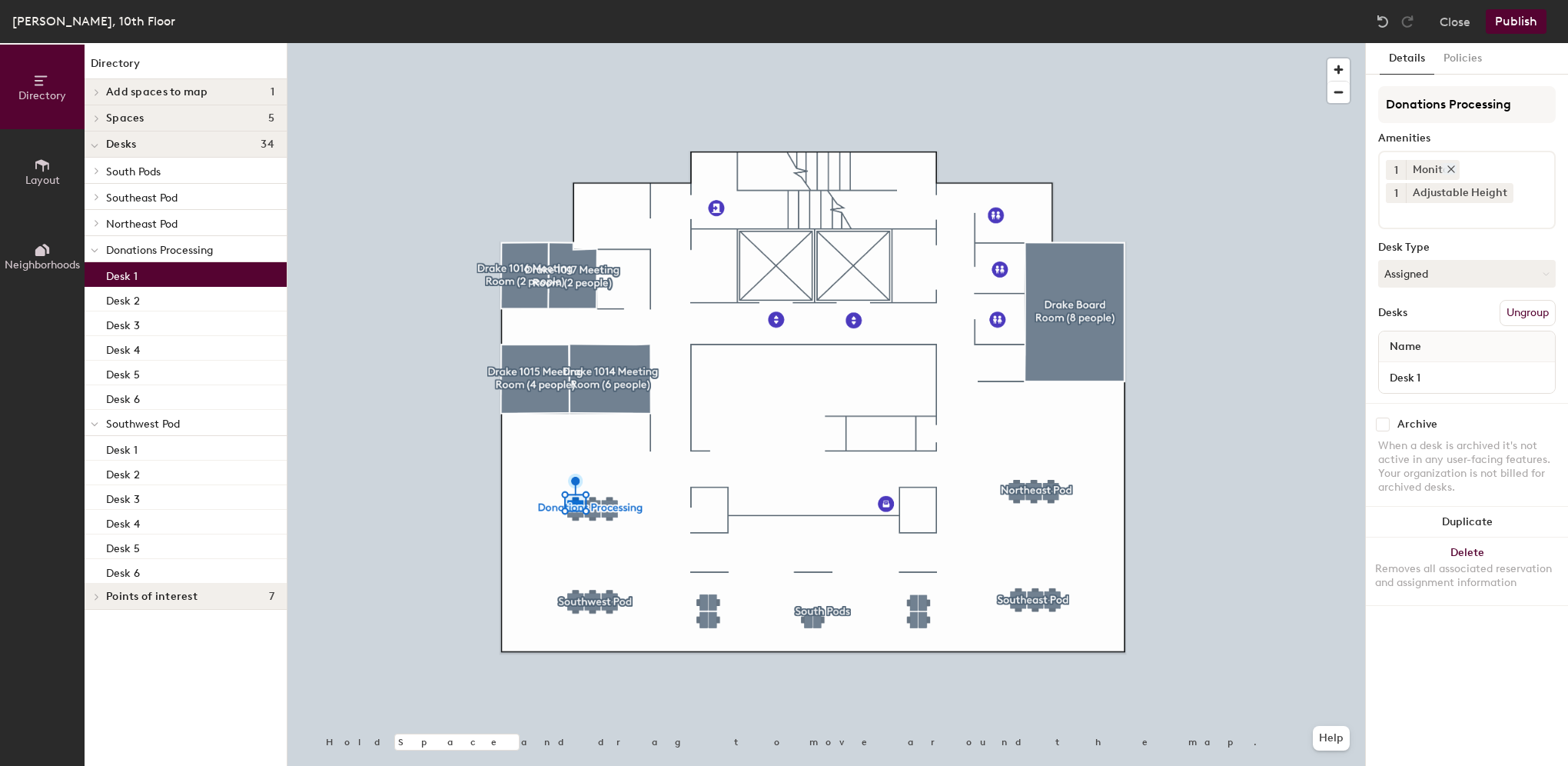
click at [1447, 166] on icon at bounding box center [1451, 169] width 11 height 11
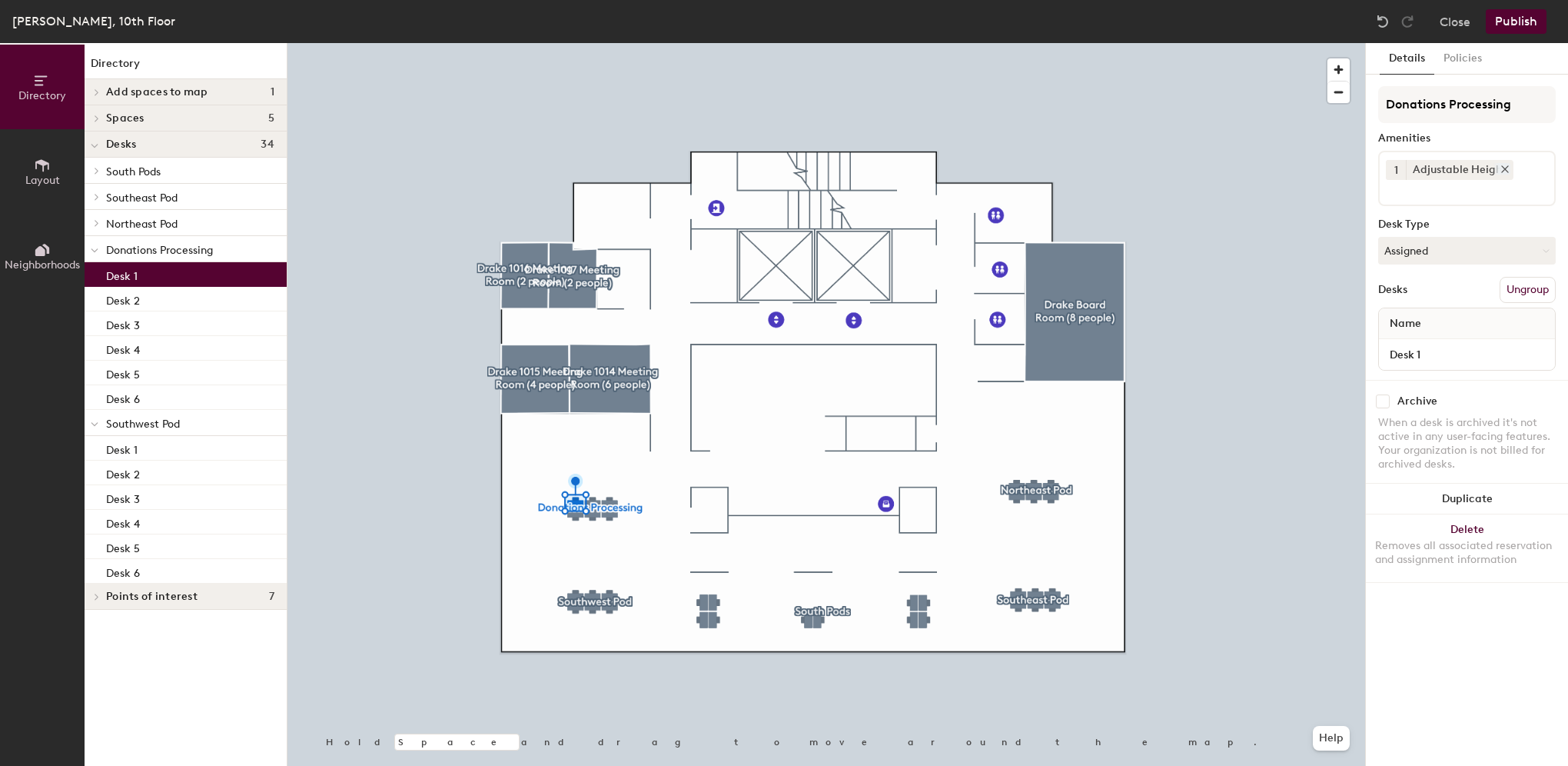
click at [1500, 169] on icon at bounding box center [1506, 169] width 11 height 11
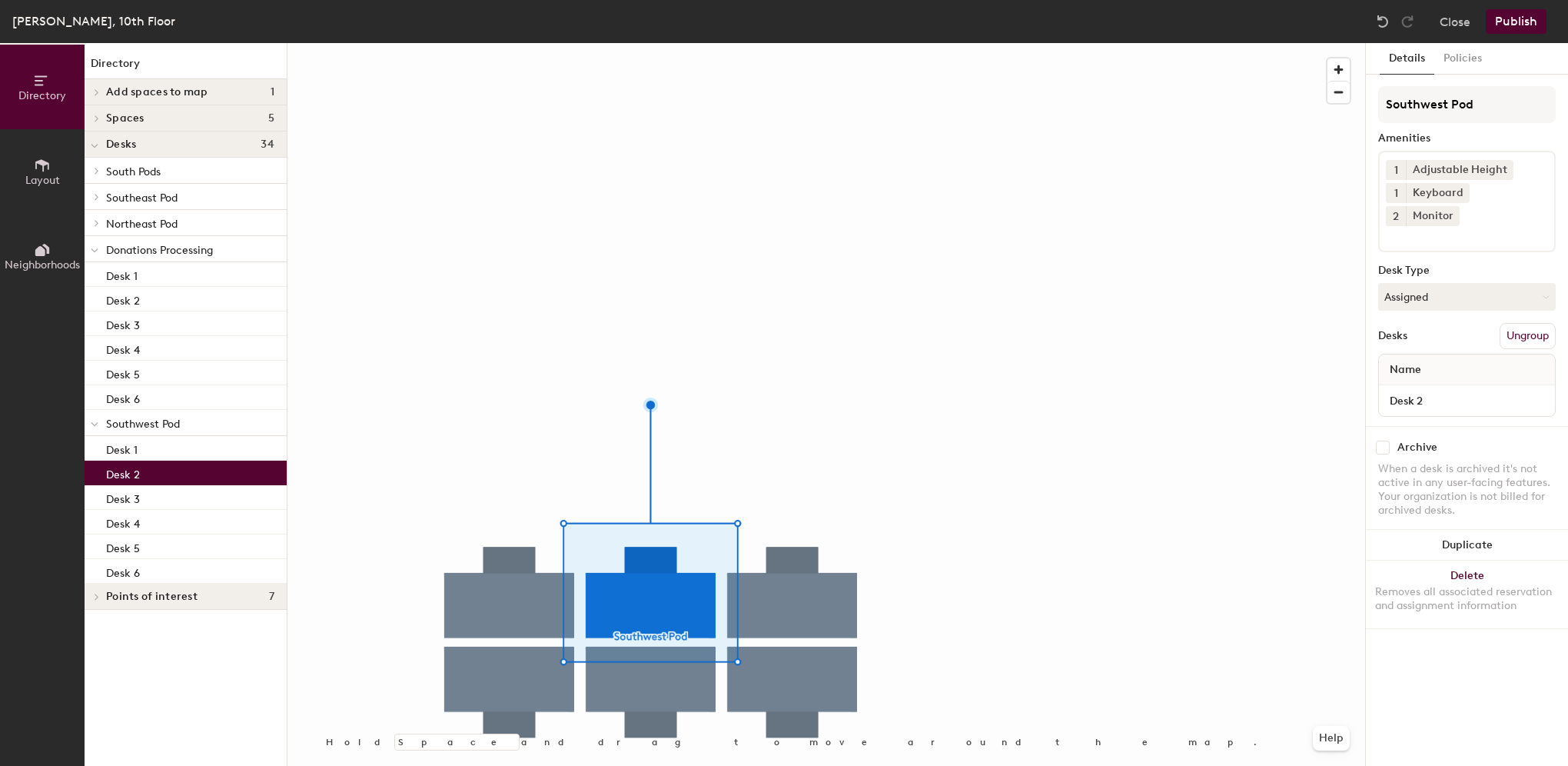
click at [1399, 226] on input at bounding box center [1455, 235] width 138 height 18
click at [1399, 284] on div "Microsoft Docking Station" at bounding box center [1467, 296] width 173 height 24
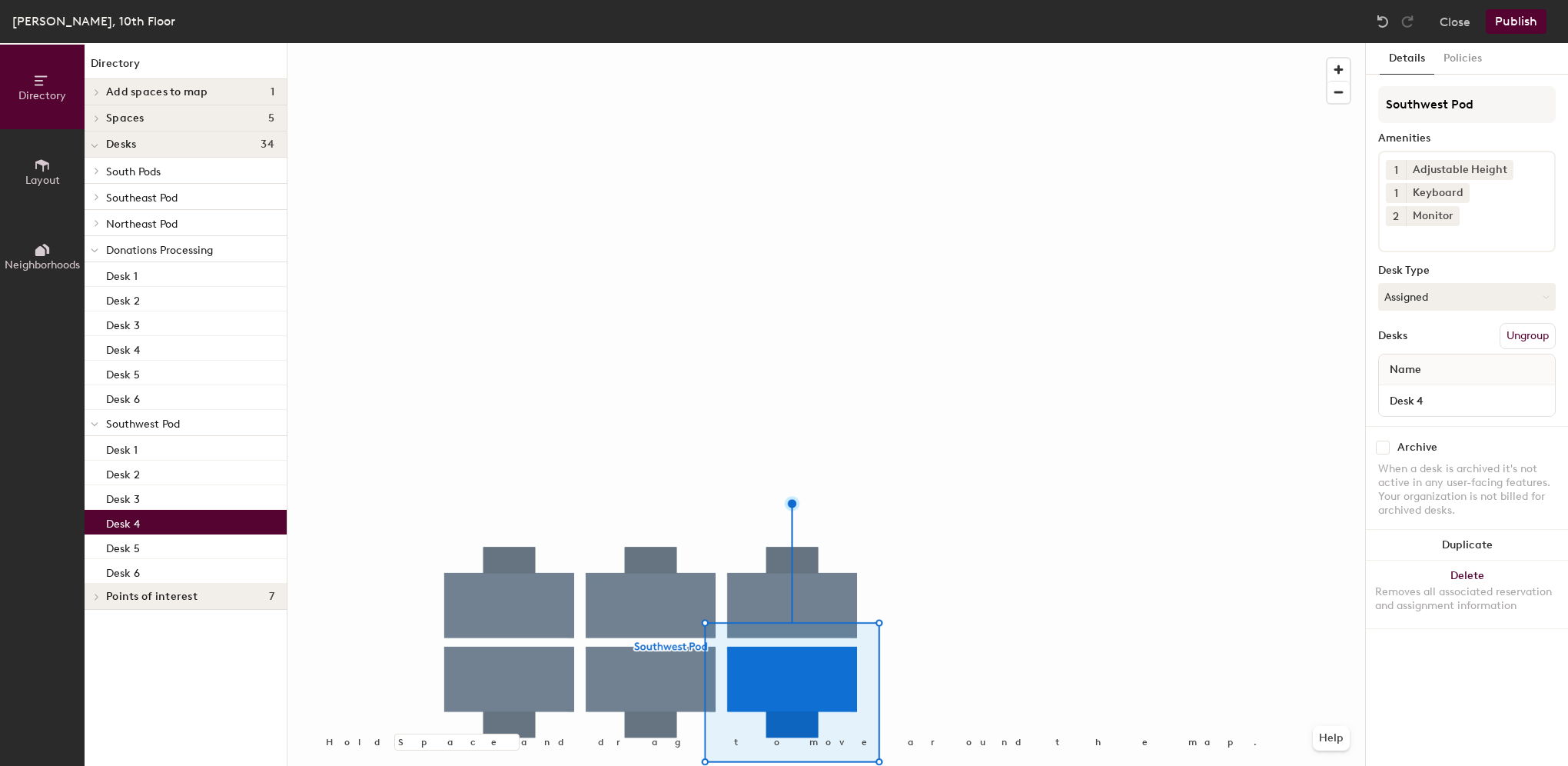
click at [1471, 226] on input at bounding box center [1455, 235] width 138 height 18
click at [1423, 284] on div "Microsoft Docking Station" at bounding box center [1467, 296] width 173 height 24
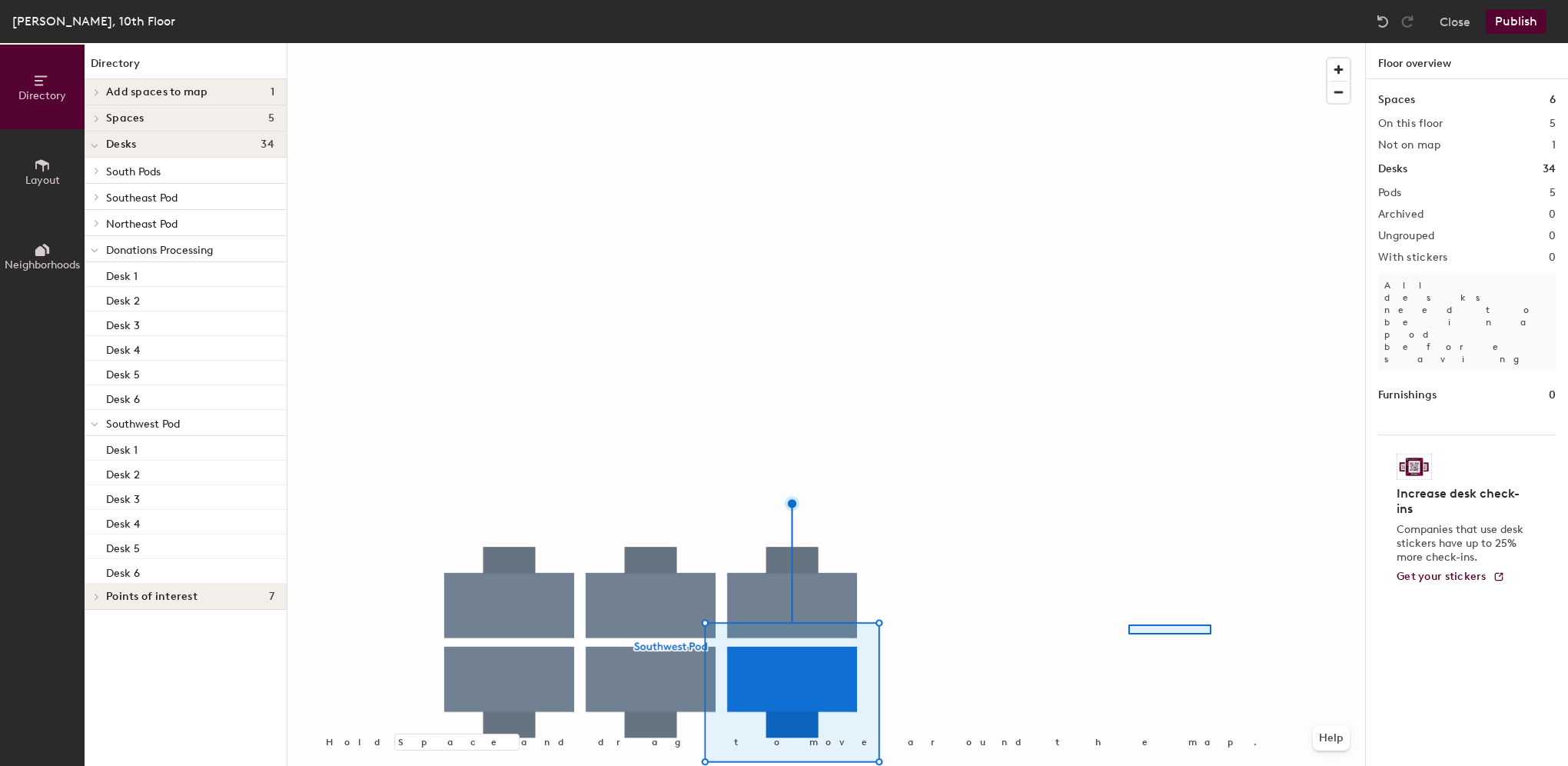
click at [1129, 43] on div at bounding box center [827, 43] width 1078 height 0
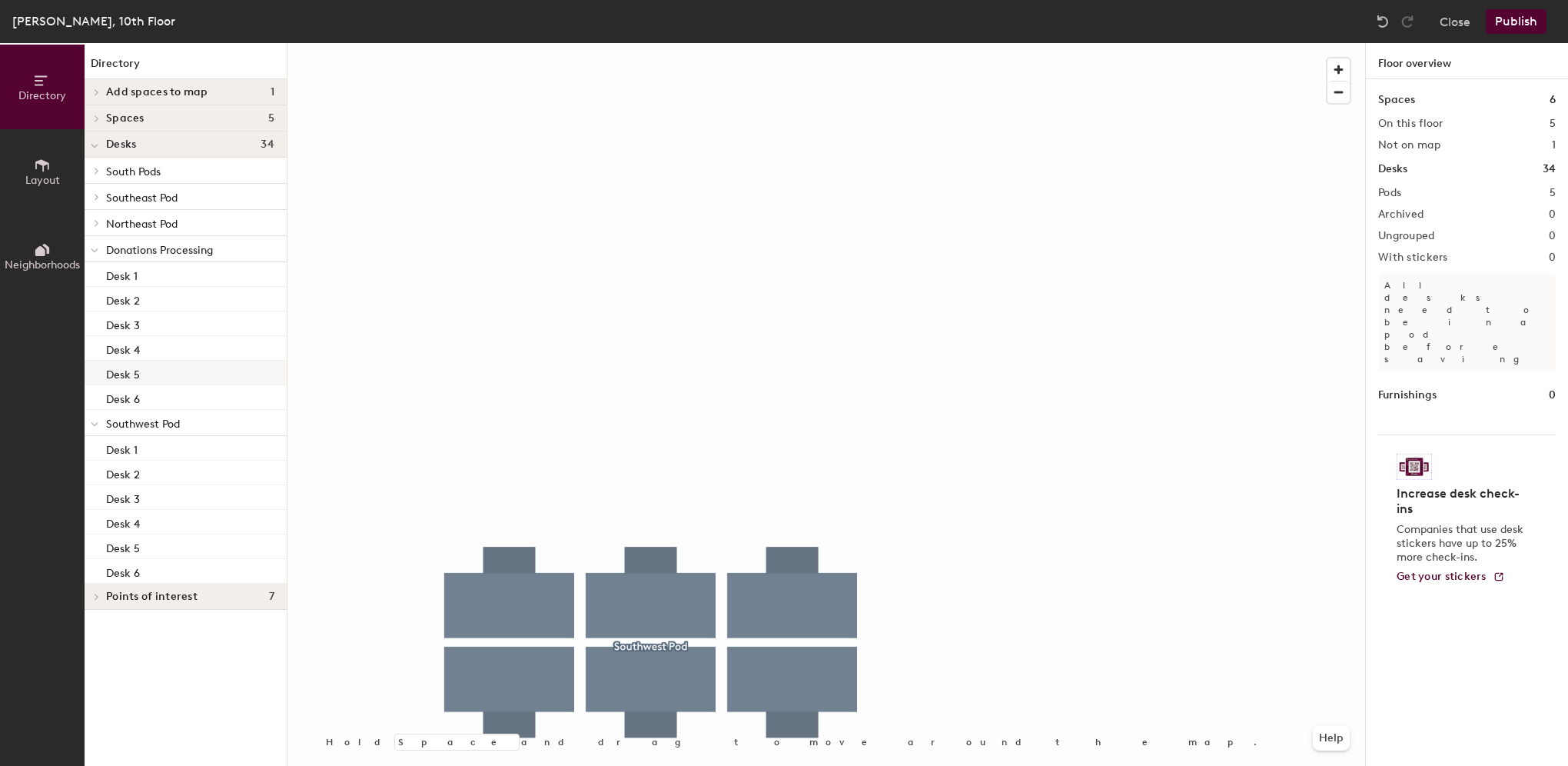
click at [252, 382] on div "Directory Layout Neighborhoods Directory Add spaces to map 1 Drake 1018 Meeting…" at bounding box center [784, 404] width 1568 height 723
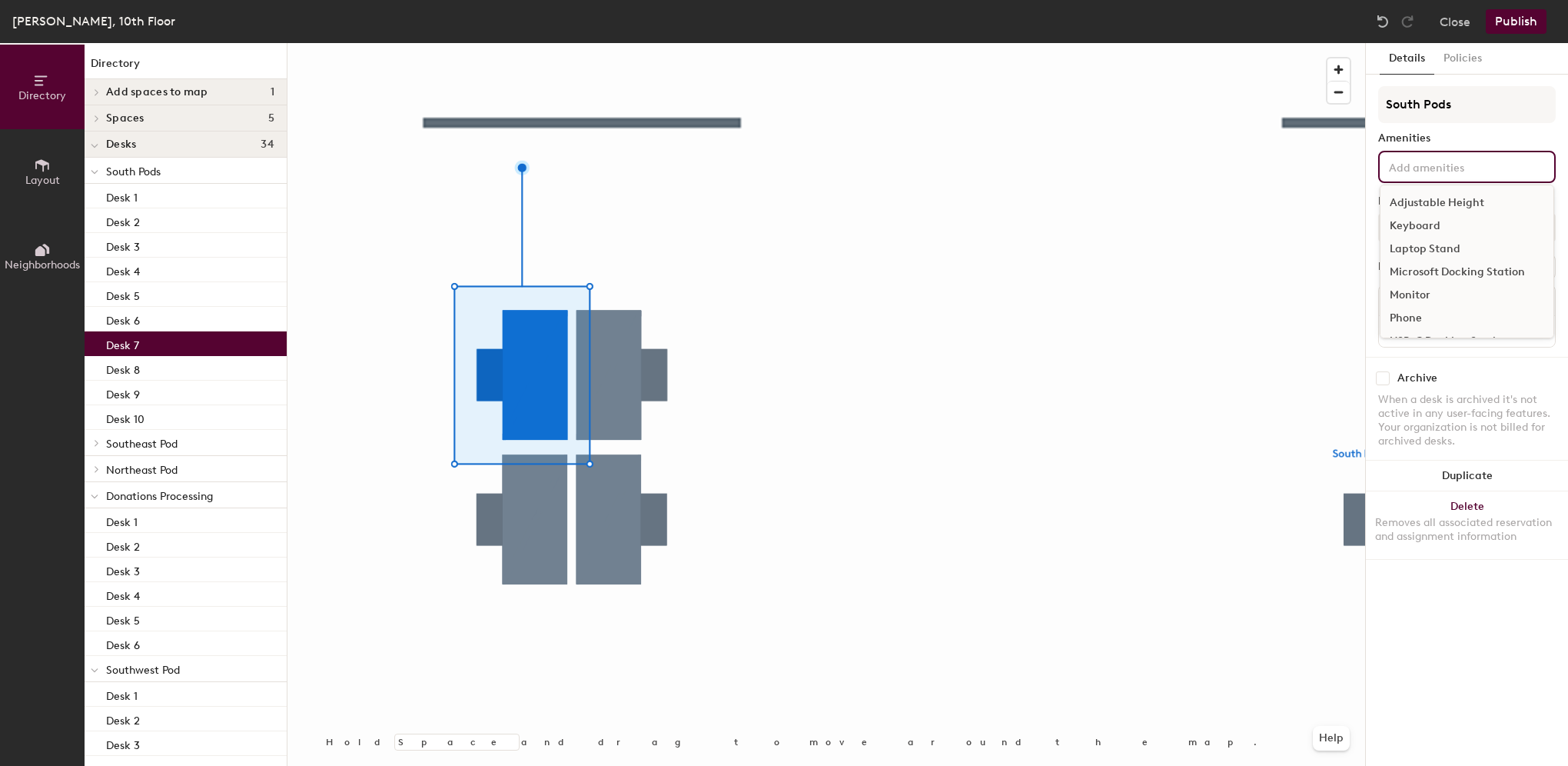
click at [1449, 162] on input at bounding box center [1455, 165] width 138 height 18
click at [1464, 268] on div "Microsoft Docking Station" at bounding box center [1467, 272] width 173 height 24
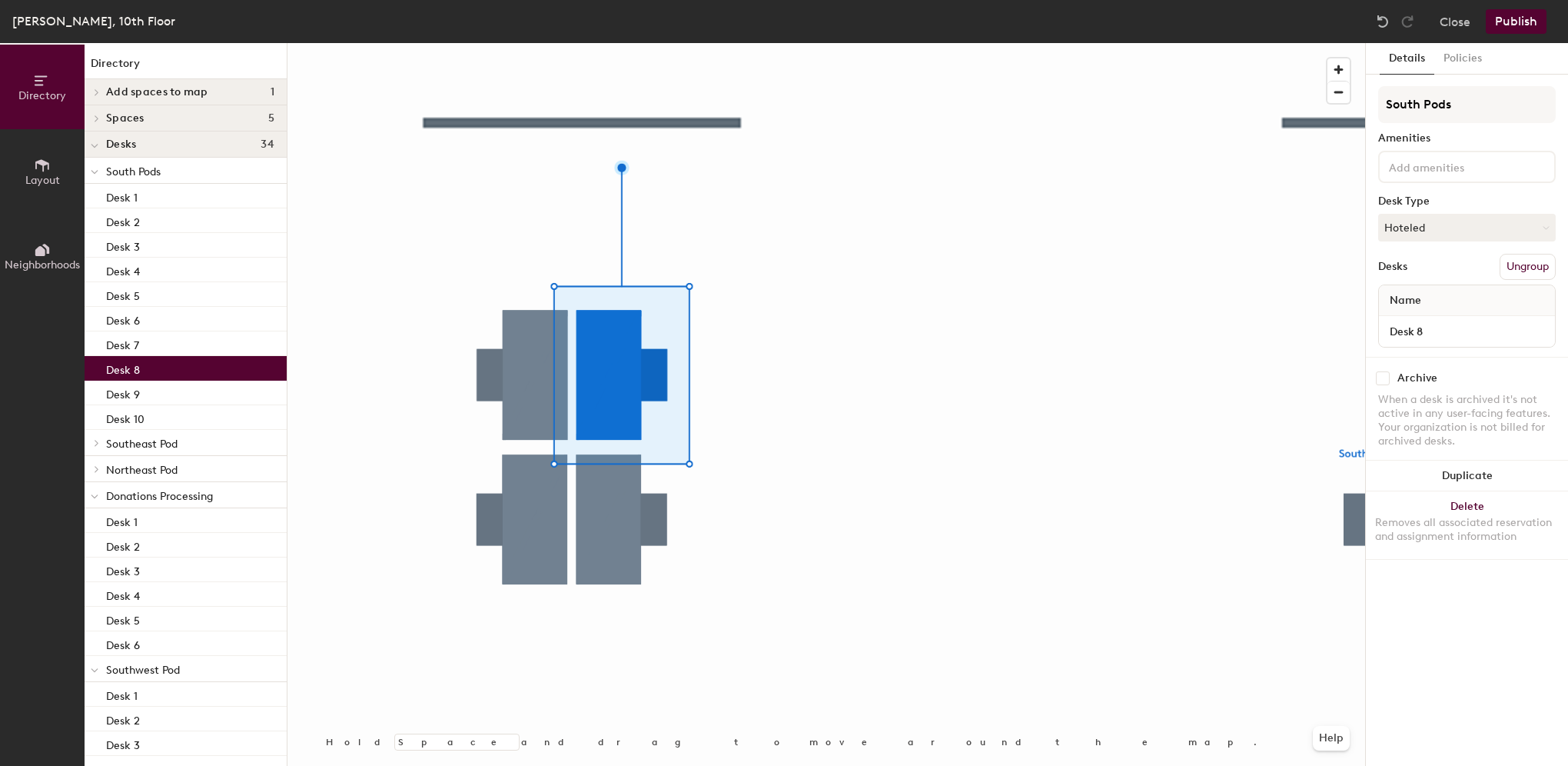
click at [1430, 165] on input at bounding box center [1455, 165] width 138 height 18
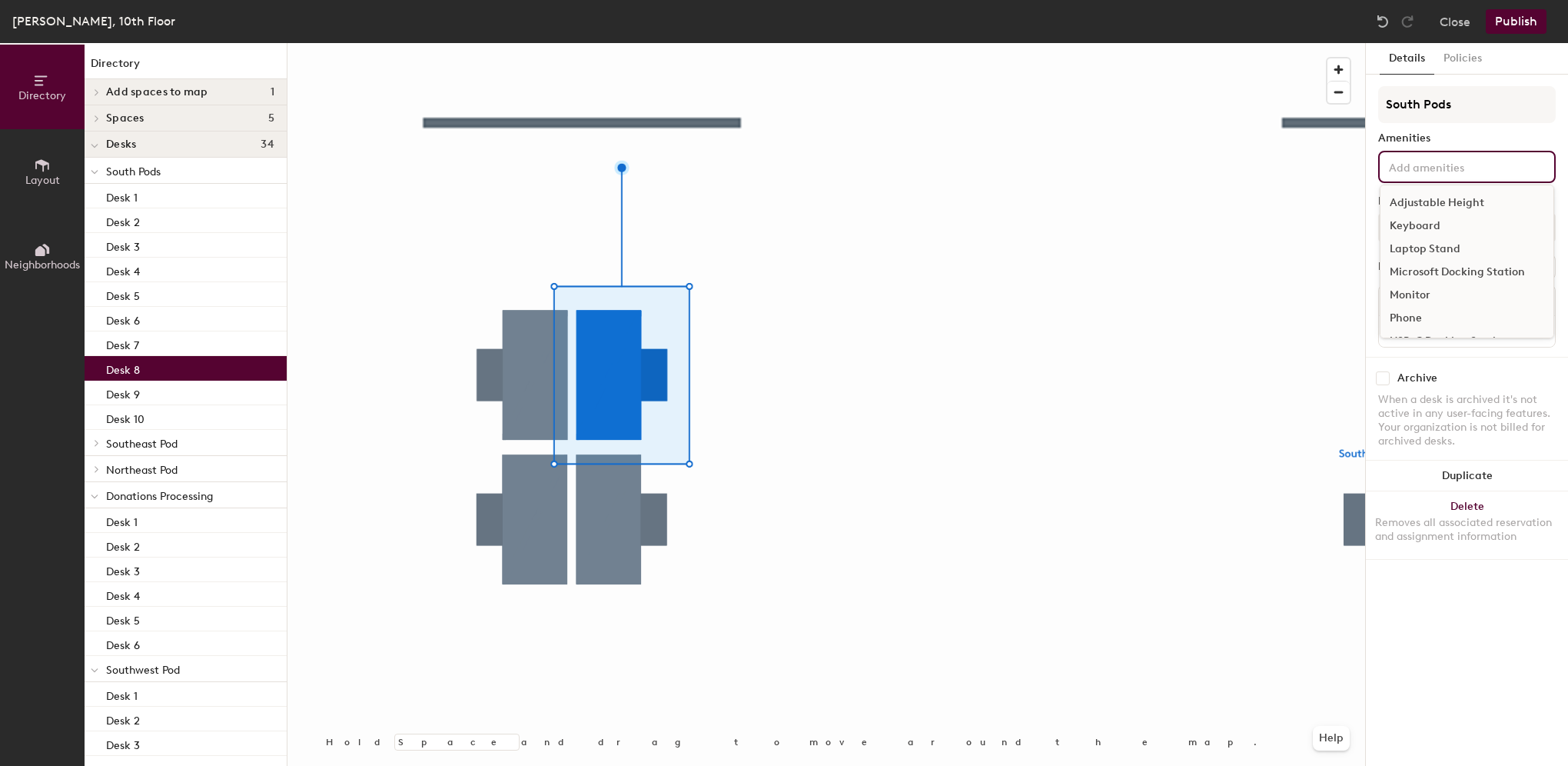
click at [1449, 270] on div "Microsoft Docking Station" at bounding box center [1467, 272] width 173 height 24
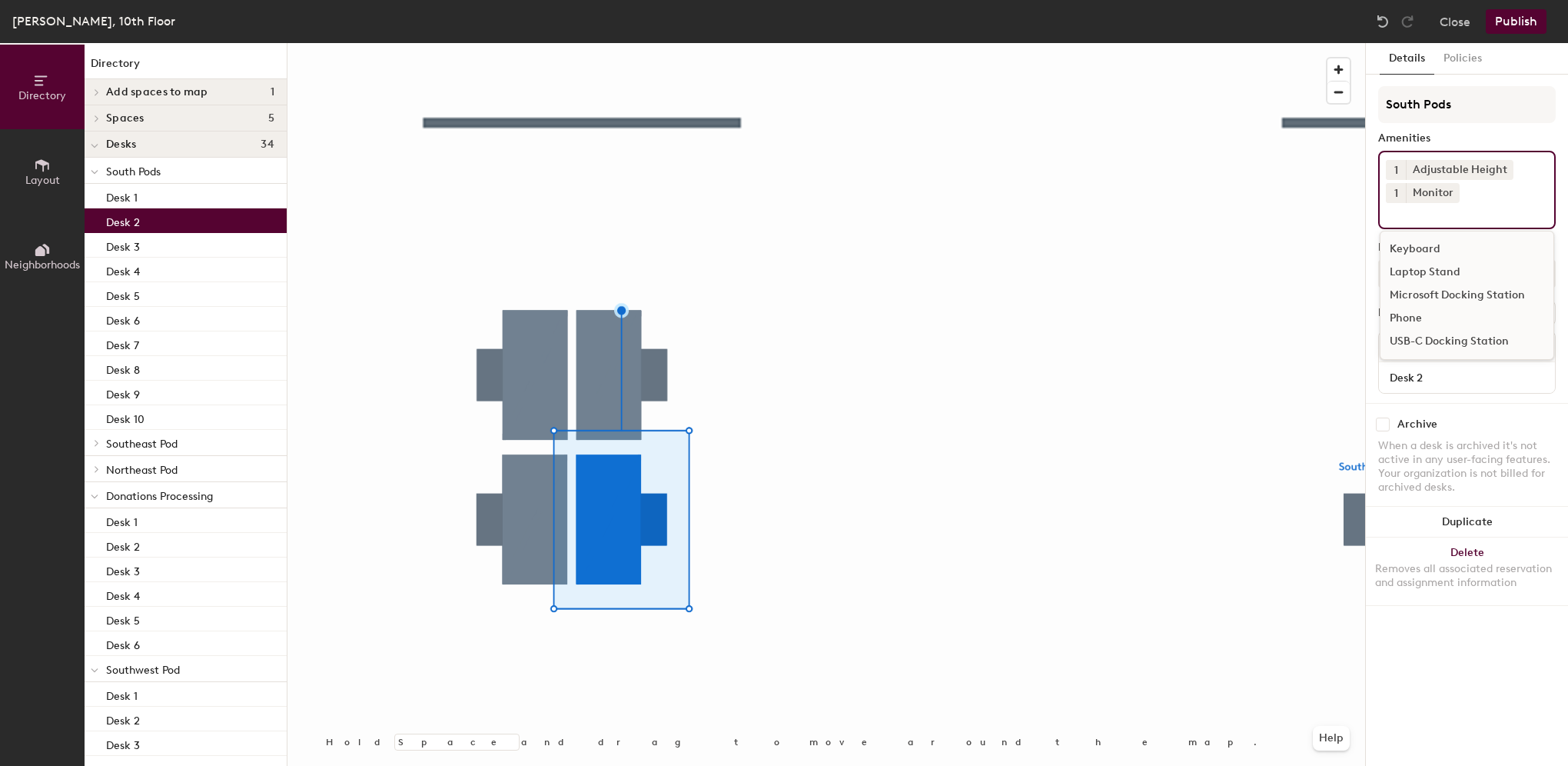
click at [1441, 211] on input at bounding box center [1455, 212] width 138 height 18
click at [1447, 289] on div "Microsoft Docking Station" at bounding box center [1467, 296] width 173 height 24
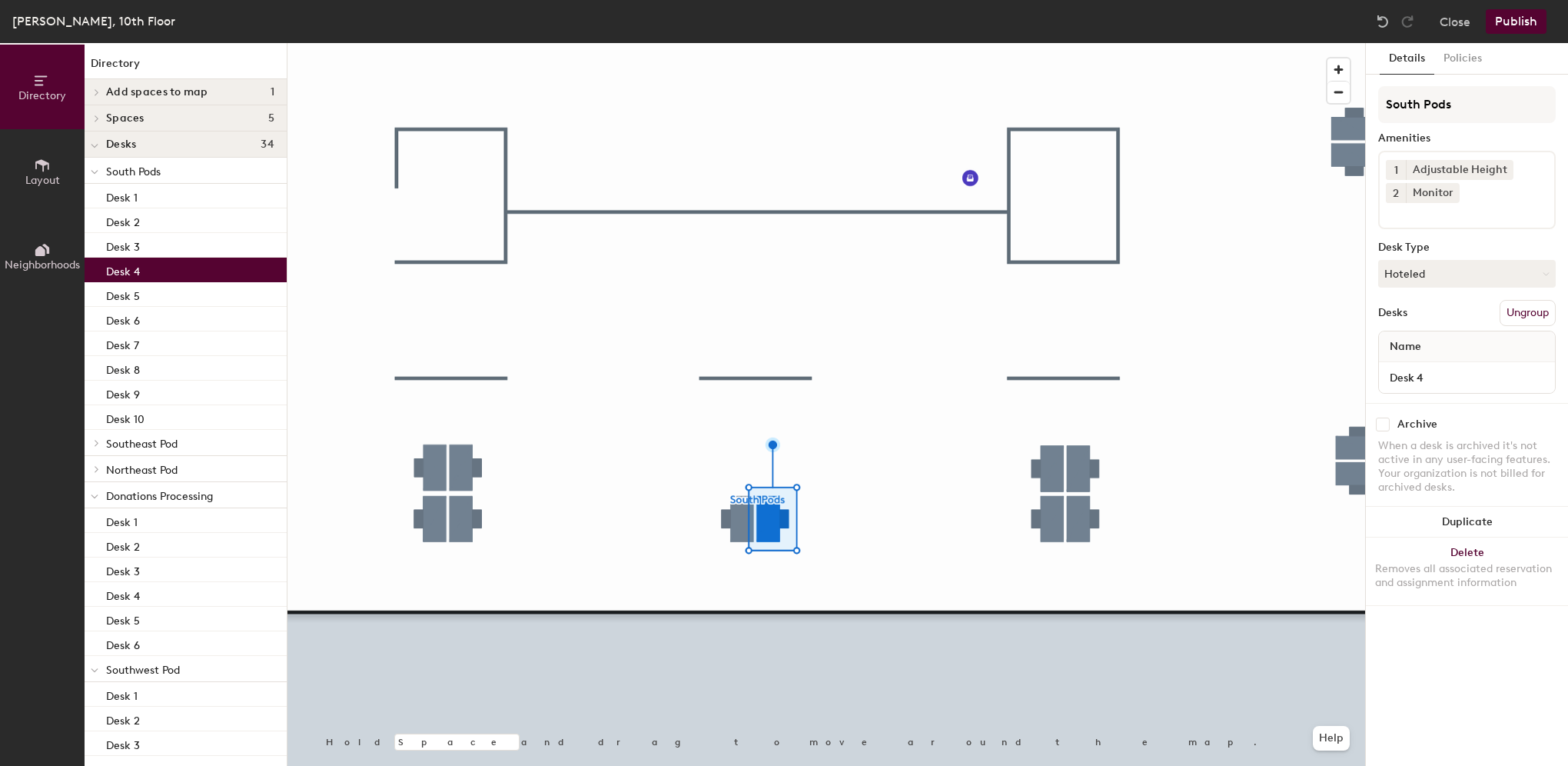
click at [1083, 43] on div at bounding box center [827, 43] width 1078 height 0
click at [1430, 219] on input at bounding box center [1455, 212] width 138 height 18
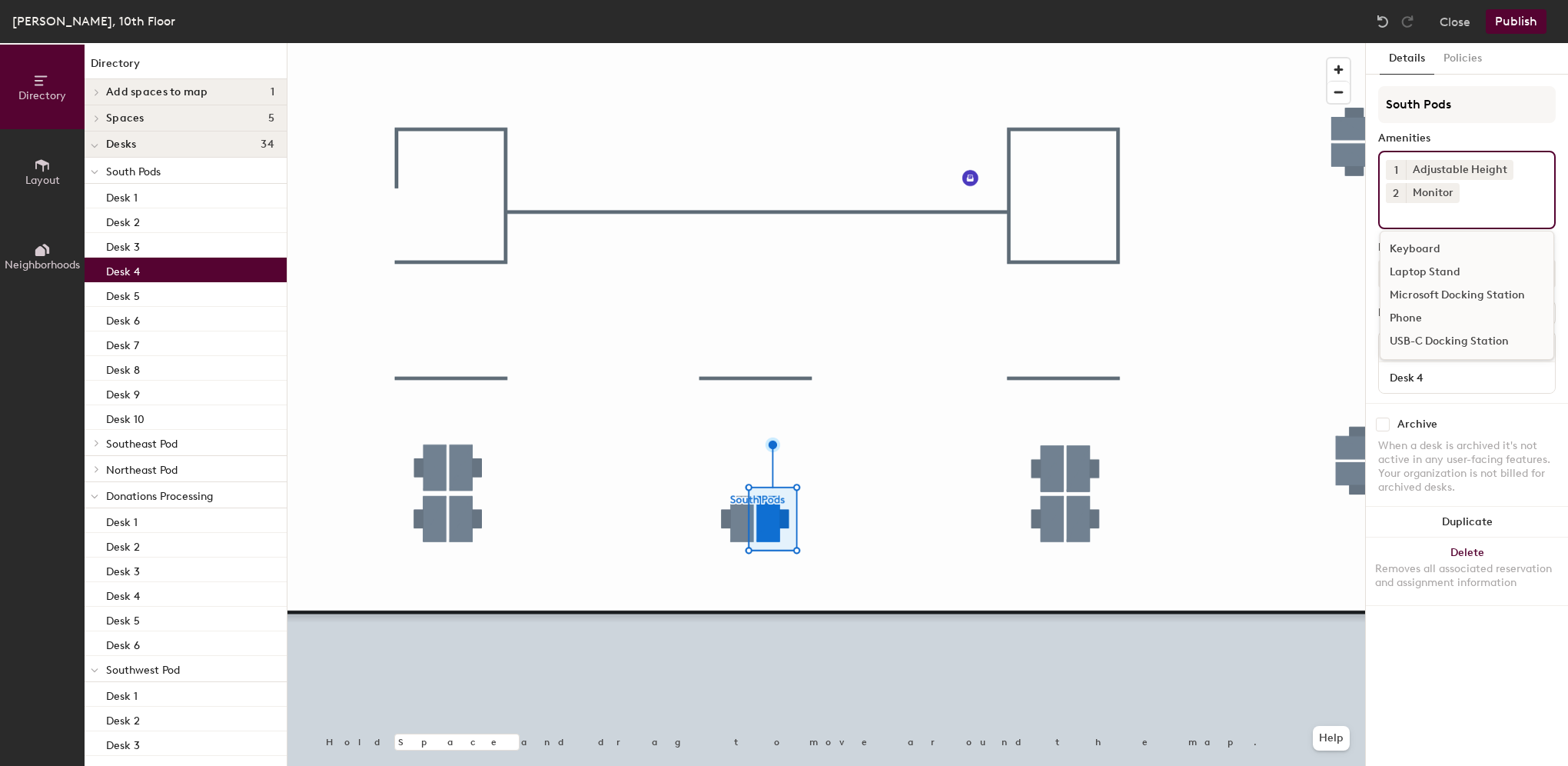
click at [1427, 298] on div "Microsoft Docking Station" at bounding box center [1467, 296] width 173 height 24
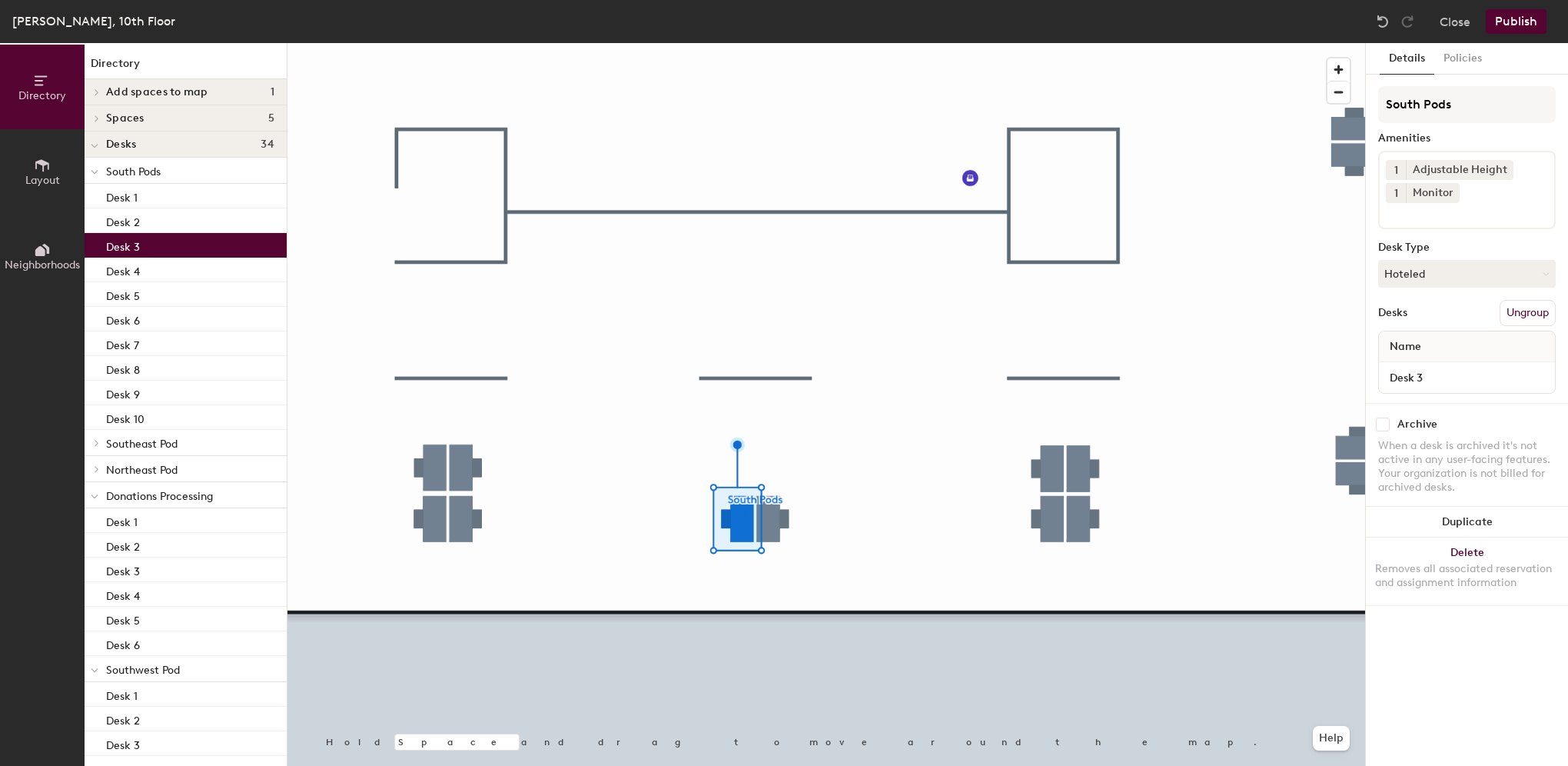
click at [1412, 219] on input at bounding box center [1455, 212] width 138 height 18
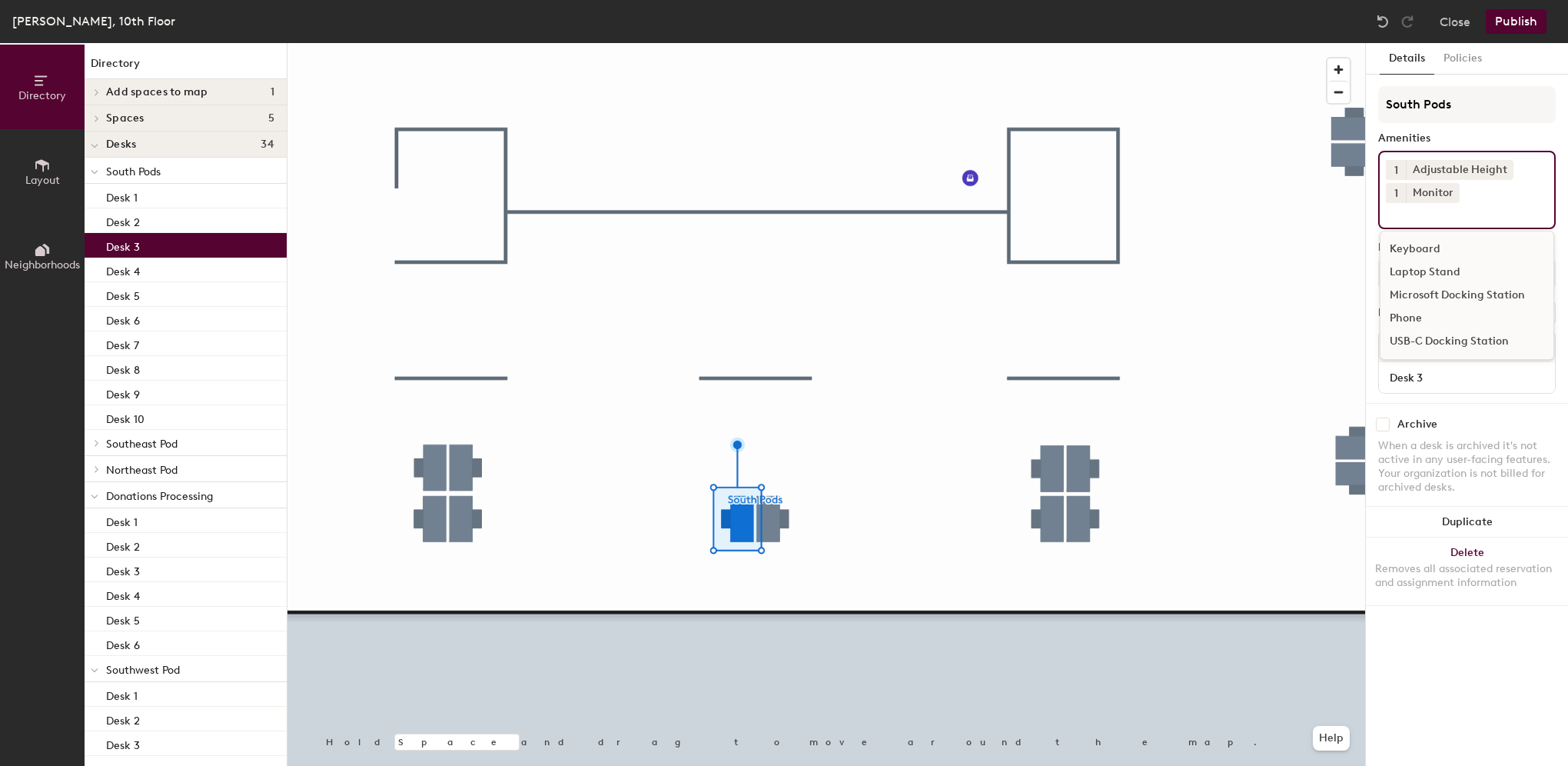
click at [1431, 338] on div "USB-C Docking Station" at bounding box center [1467, 342] width 173 height 24
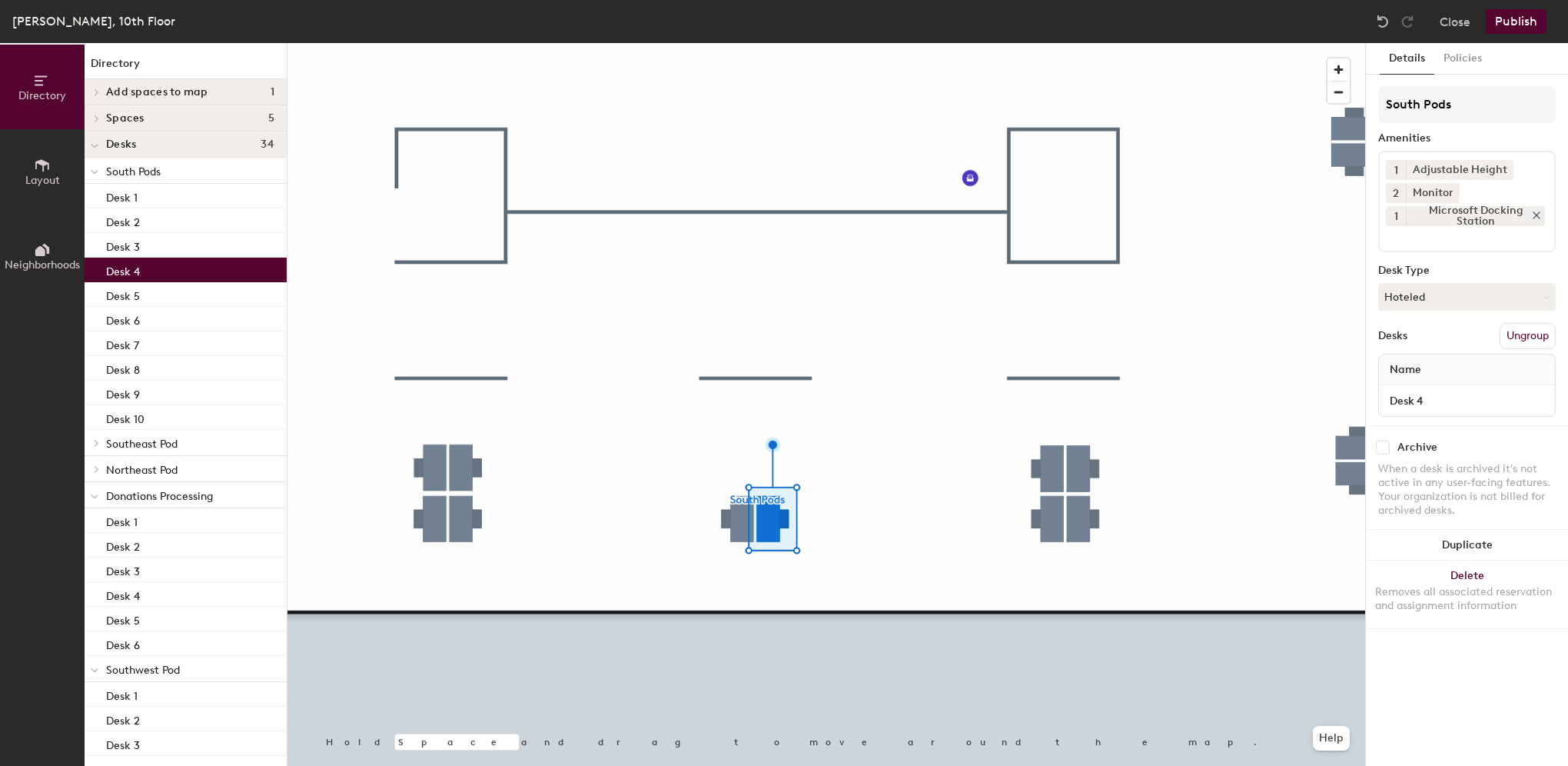
click at [1535, 214] on icon at bounding box center [1536, 215] width 11 height 11
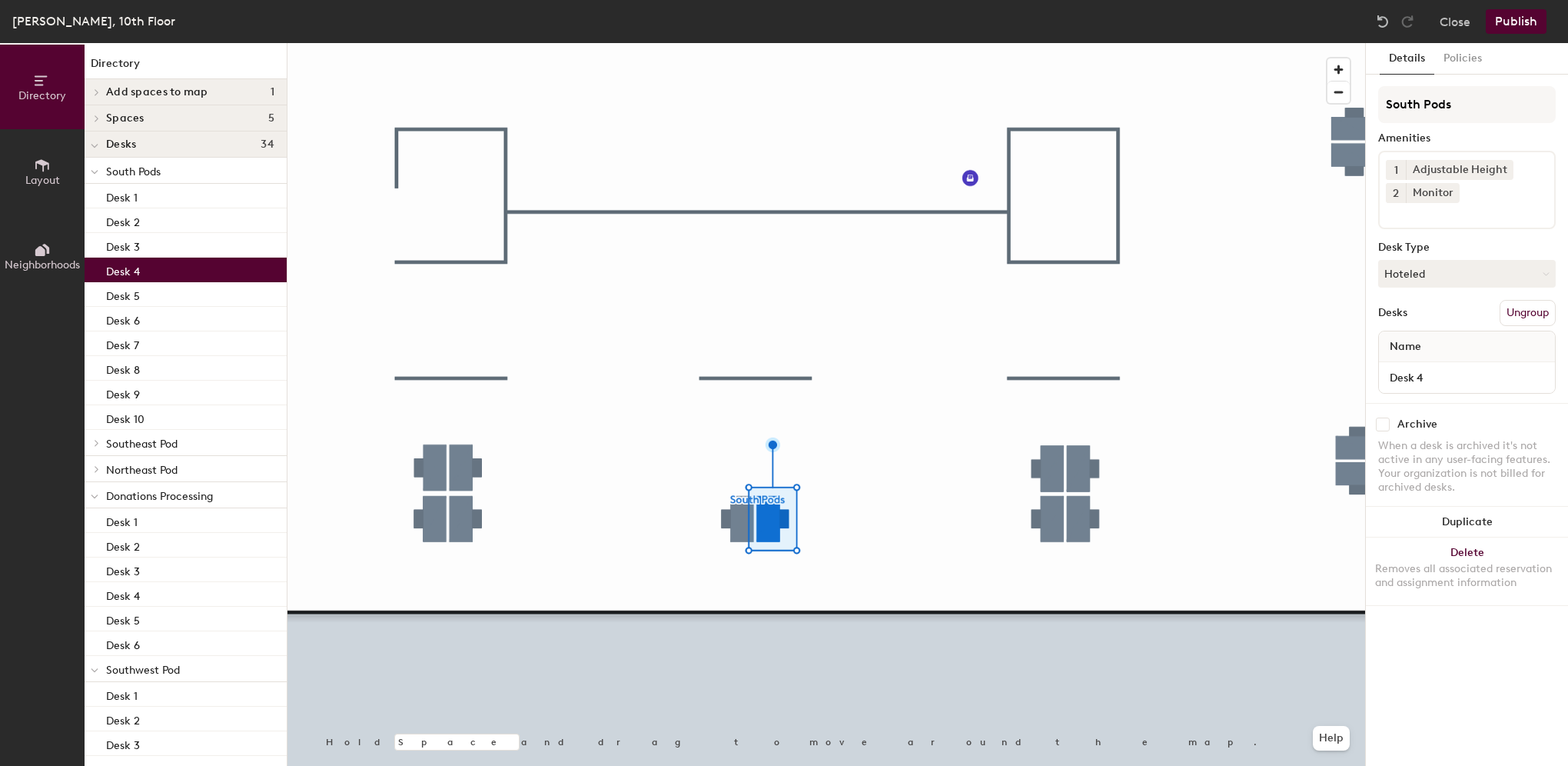
click at [1470, 215] on input at bounding box center [1455, 212] width 138 height 18
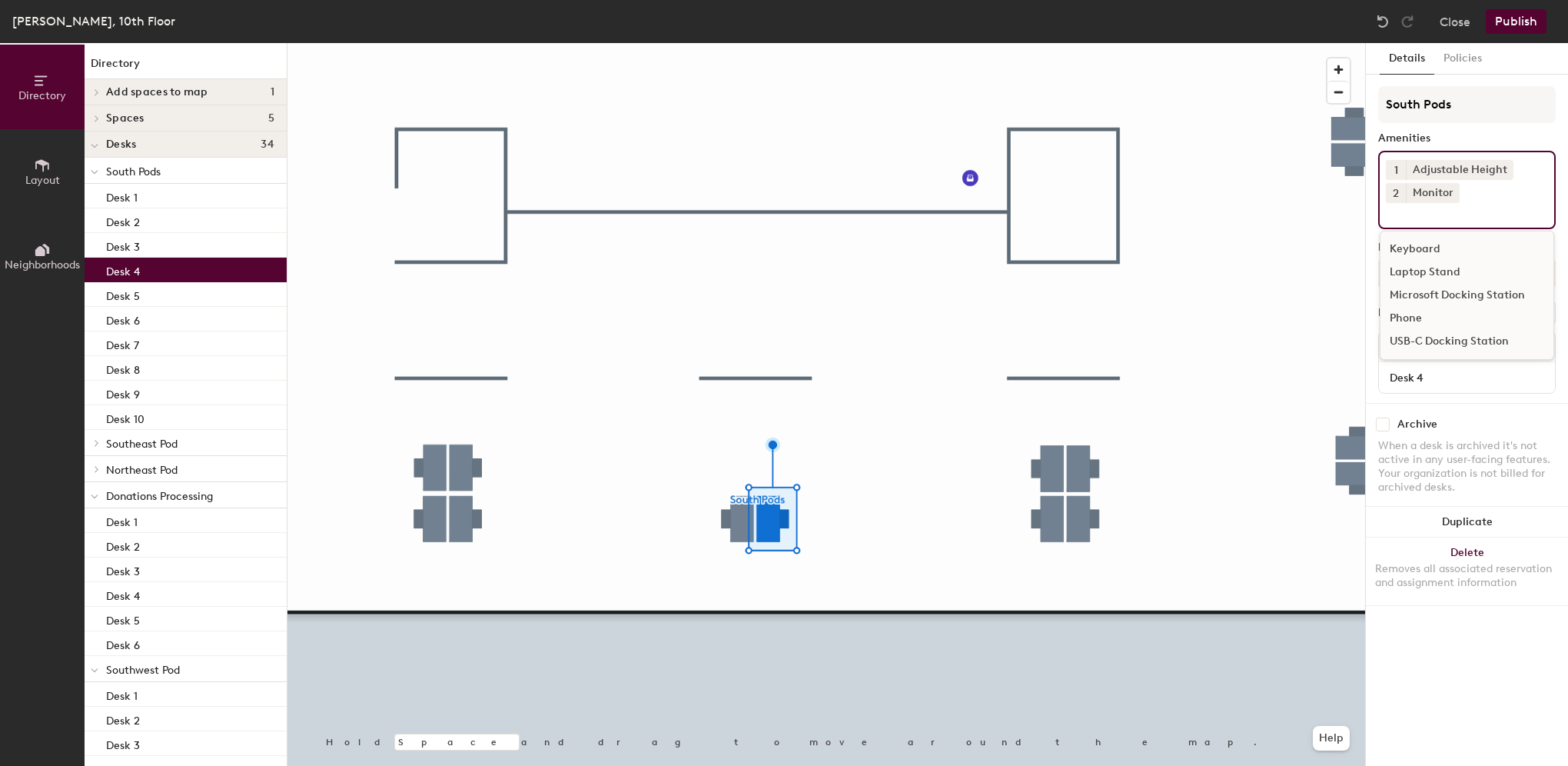
click at [1413, 341] on div "USB-C Docking Station" at bounding box center [1467, 342] width 173 height 24
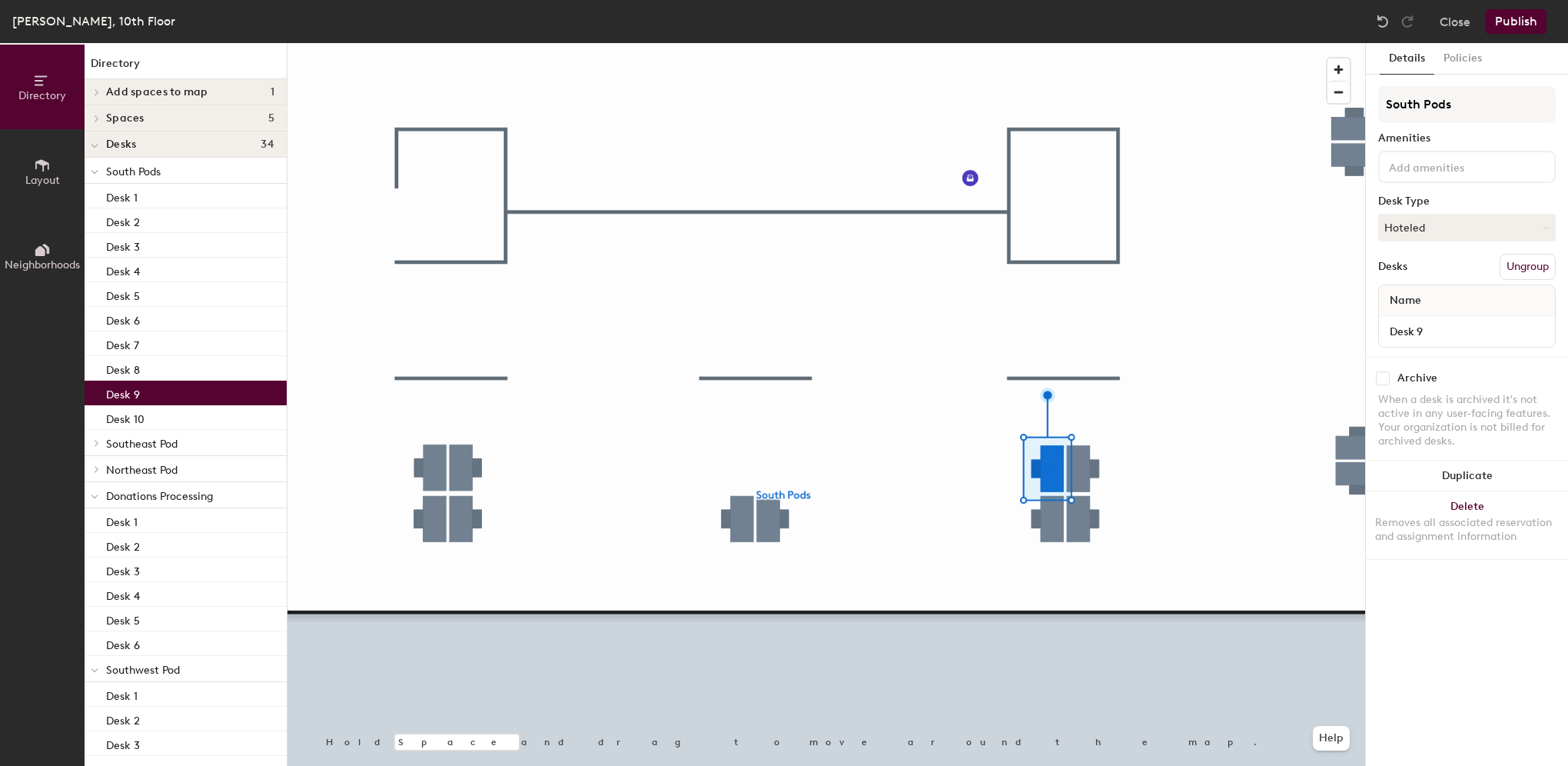
click at [1440, 158] on input at bounding box center [1455, 165] width 138 height 18
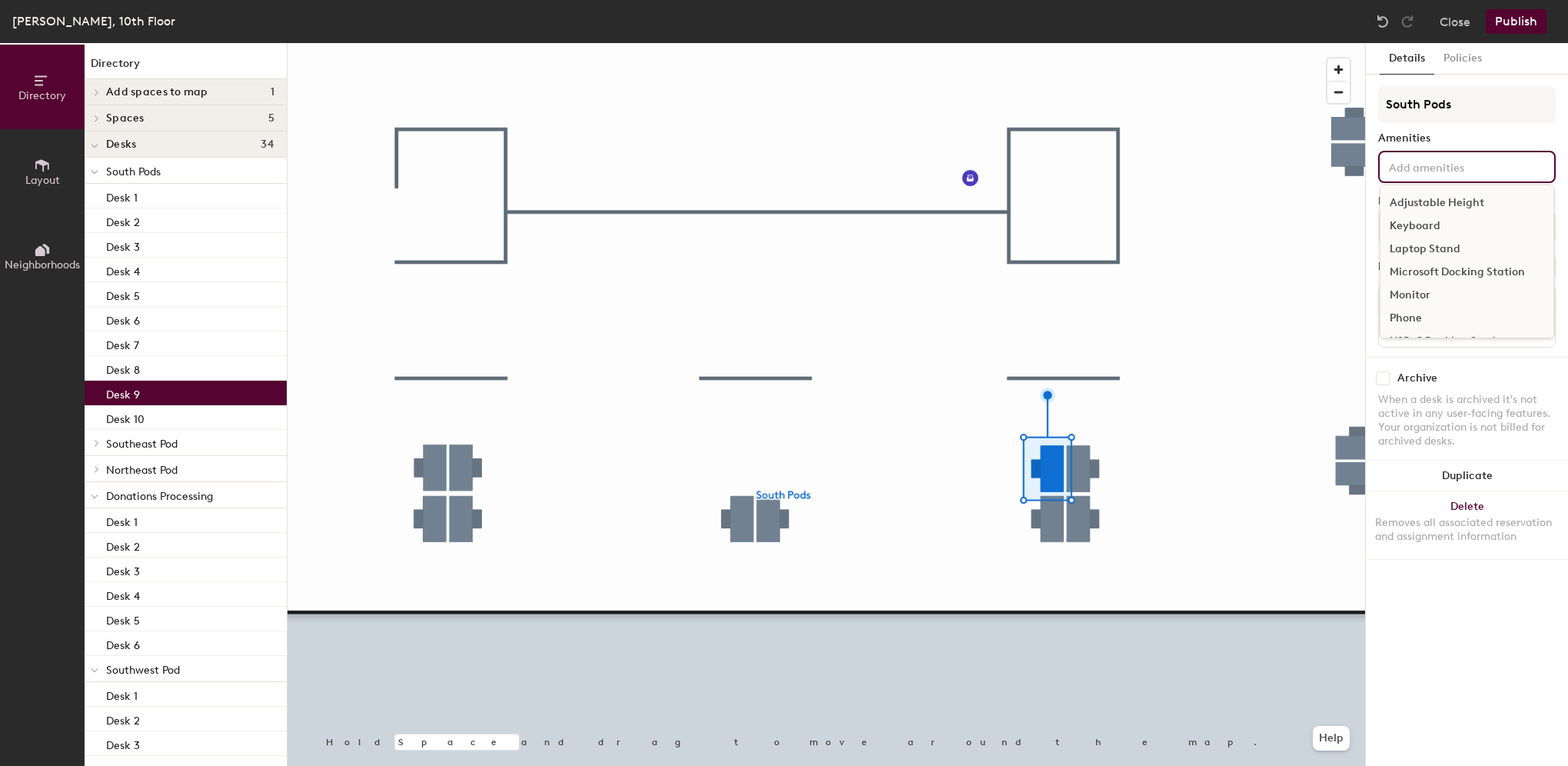
click at [1446, 269] on div "Microsoft Docking Station" at bounding box center [1467, 272] width 173 height 24
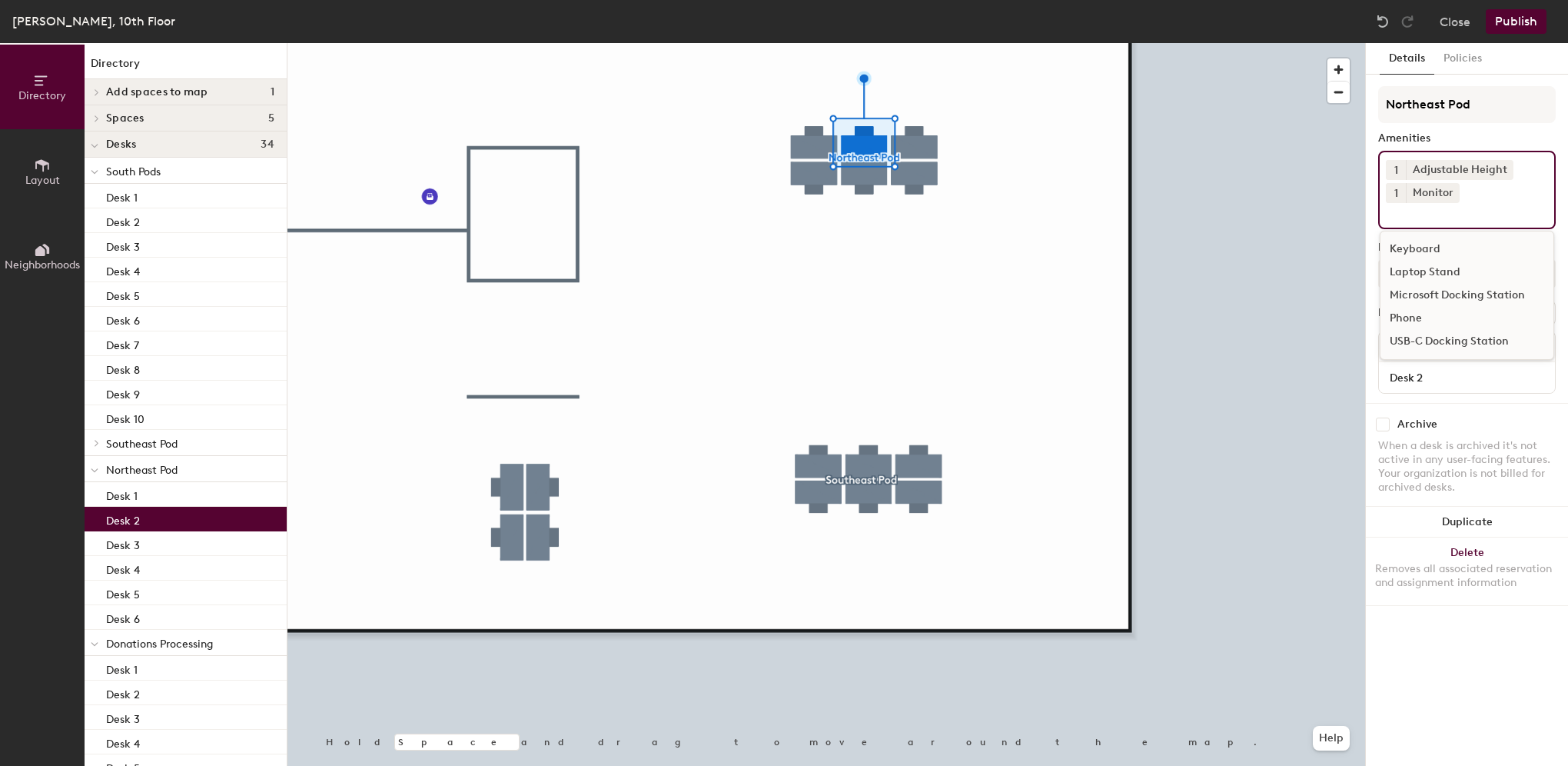
click at [1408, 222] on div "1 Adjustable Height 1 Monitor Keyboard Laptop Stand Microsoft Docking Station P…" at bounding box center [1467, 190] width 177 height 79
click at [1448, 342] on div "USB-C Docking Station" at bounding box center [1467, 342] width 173 height 24
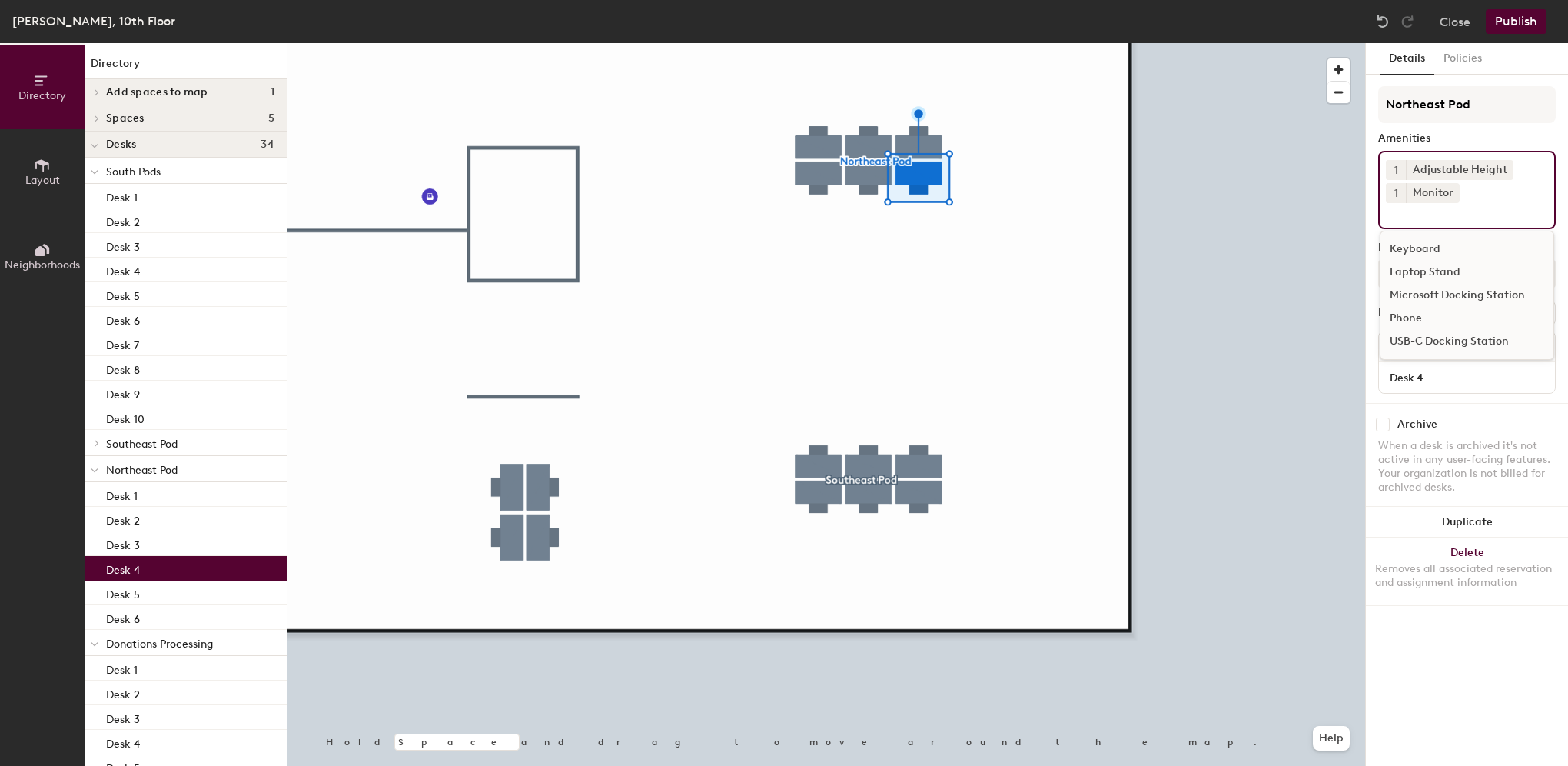
click at [1411, 211] on input at bounding box center [1455, 212] width 138 height 18
click at [1440, 295] on div "Microsoft Docking Station" at bounding box center [1467, 296] width 173 height 24
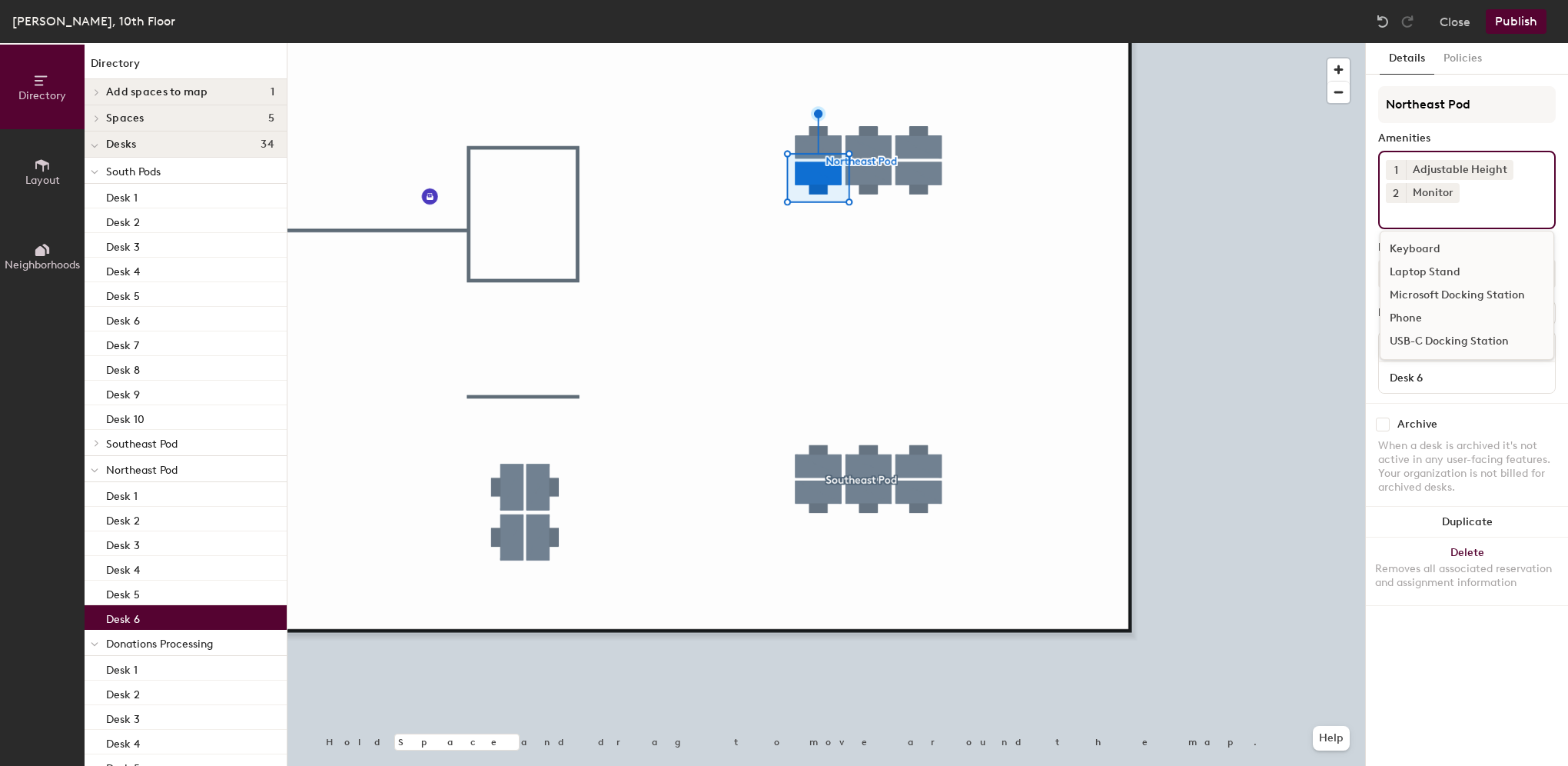
click at [1425, 210] on input at bounding box center [1455, 212] width 138 height 18
click at [1467, 289] on div "Microsoft Docking Station" at bounding box center [1467, 296] width 173 height 24
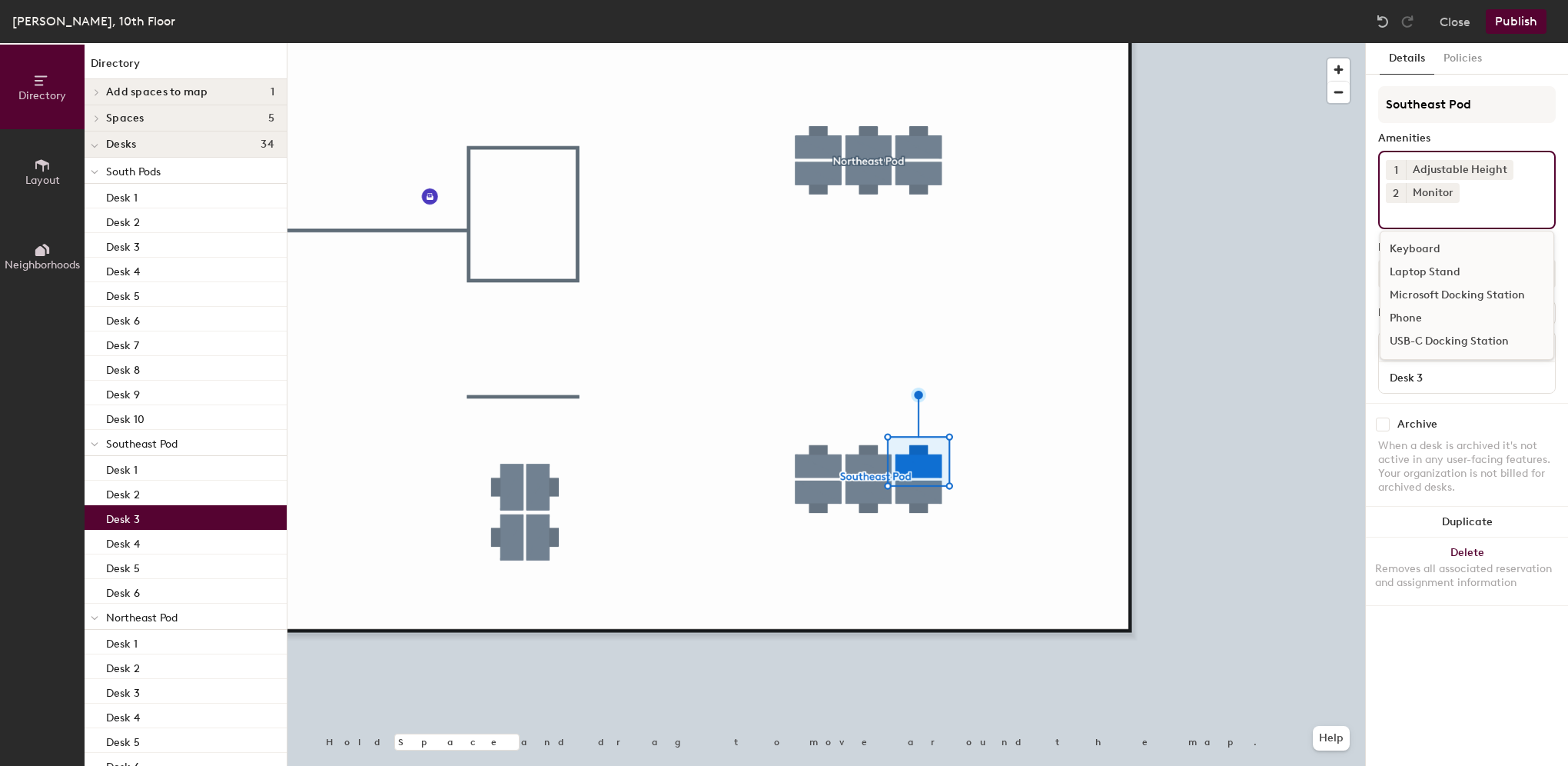
click at [1411, 215] on input at bounding box center [1455, 212] width 138 height 18
click at [1437, 293] on div "Microsoft Docking Station" at bounding box center [1467, 296] width 173 height 24
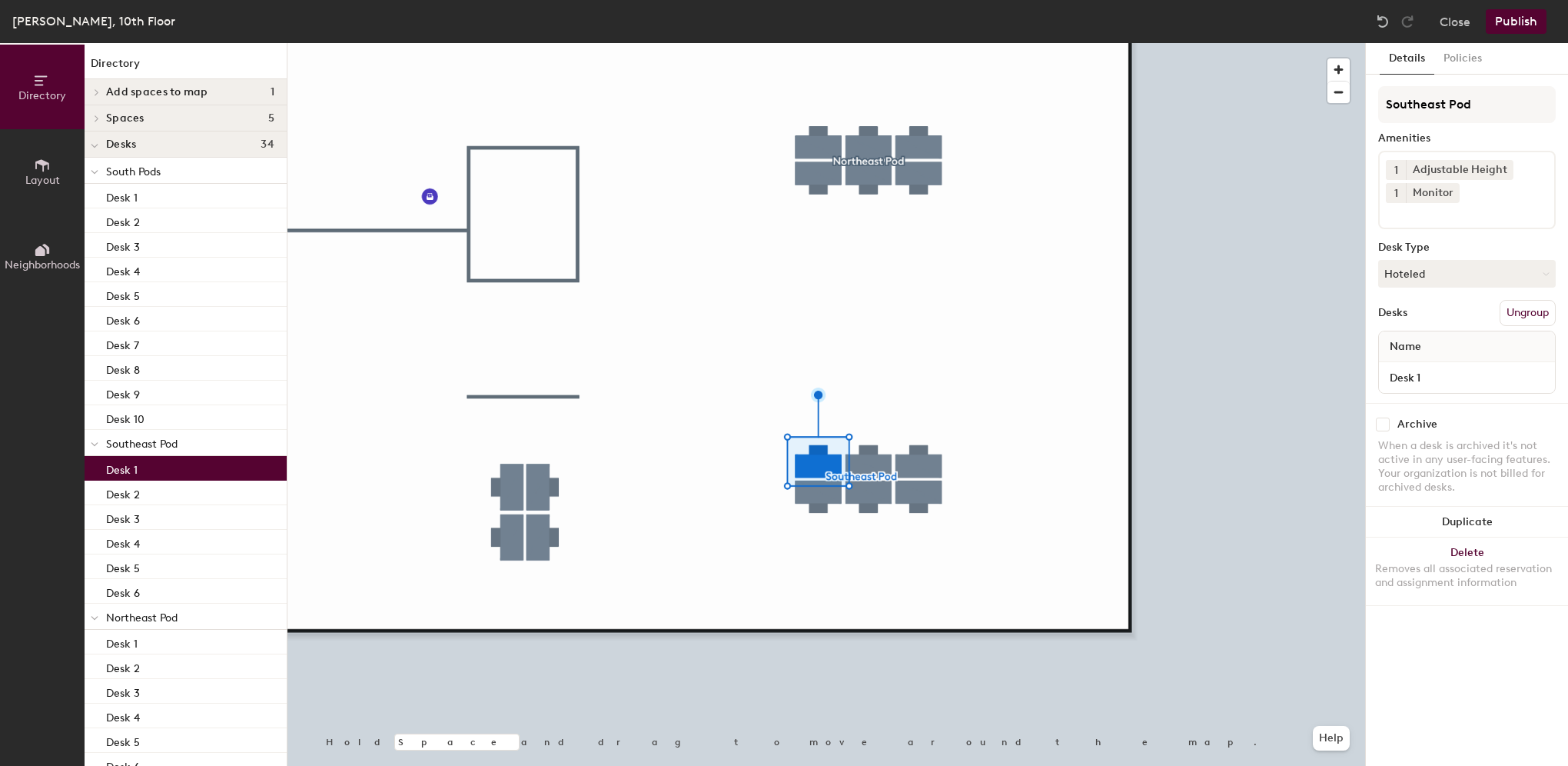
click at [1439, 211] on input at bounding box center [1455, 212] width 138 height 18
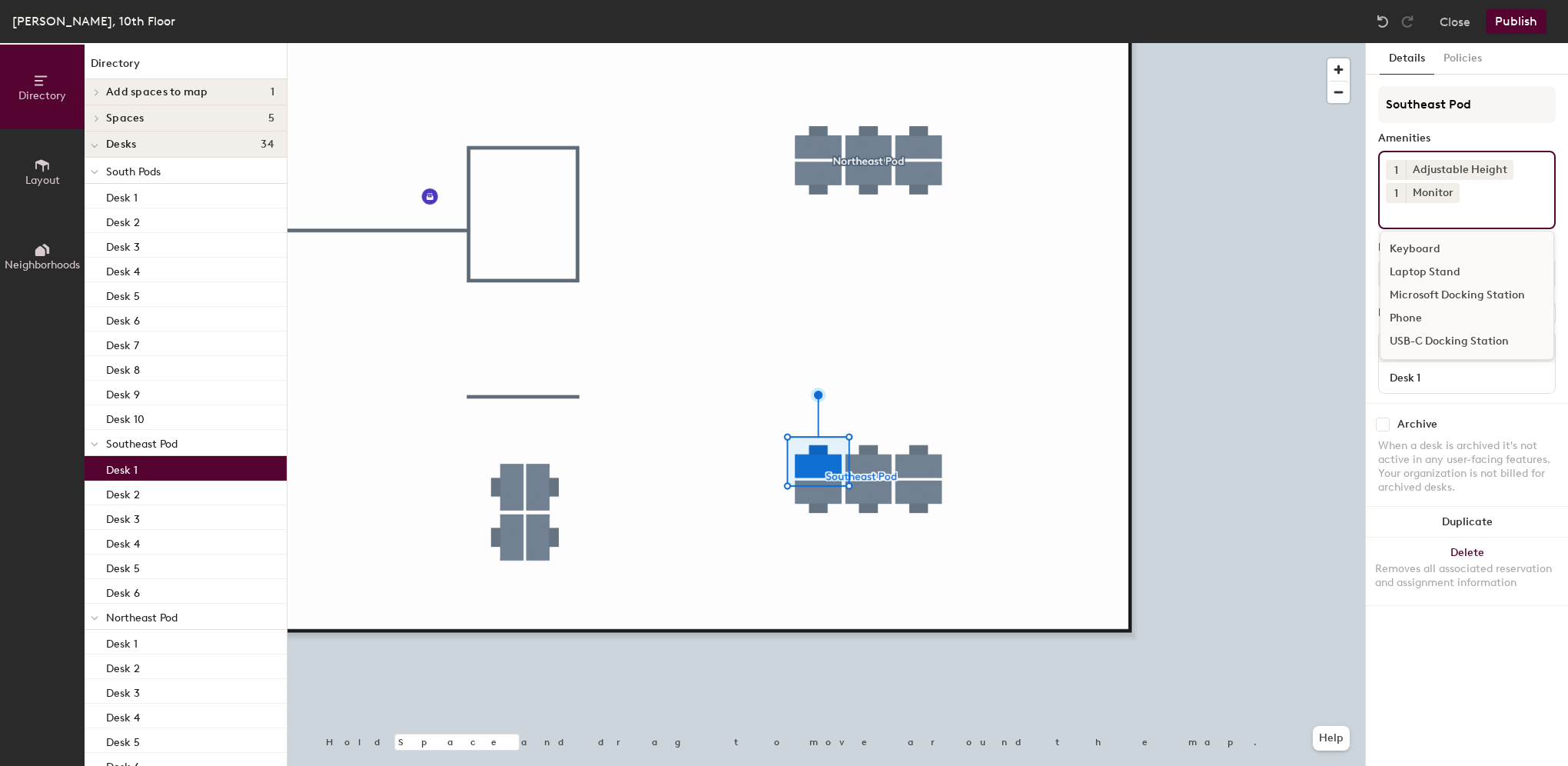
click at [1440, 295] on div "Microsoft Docking Station" at bounding box center [1467, 296] width 173 height 24
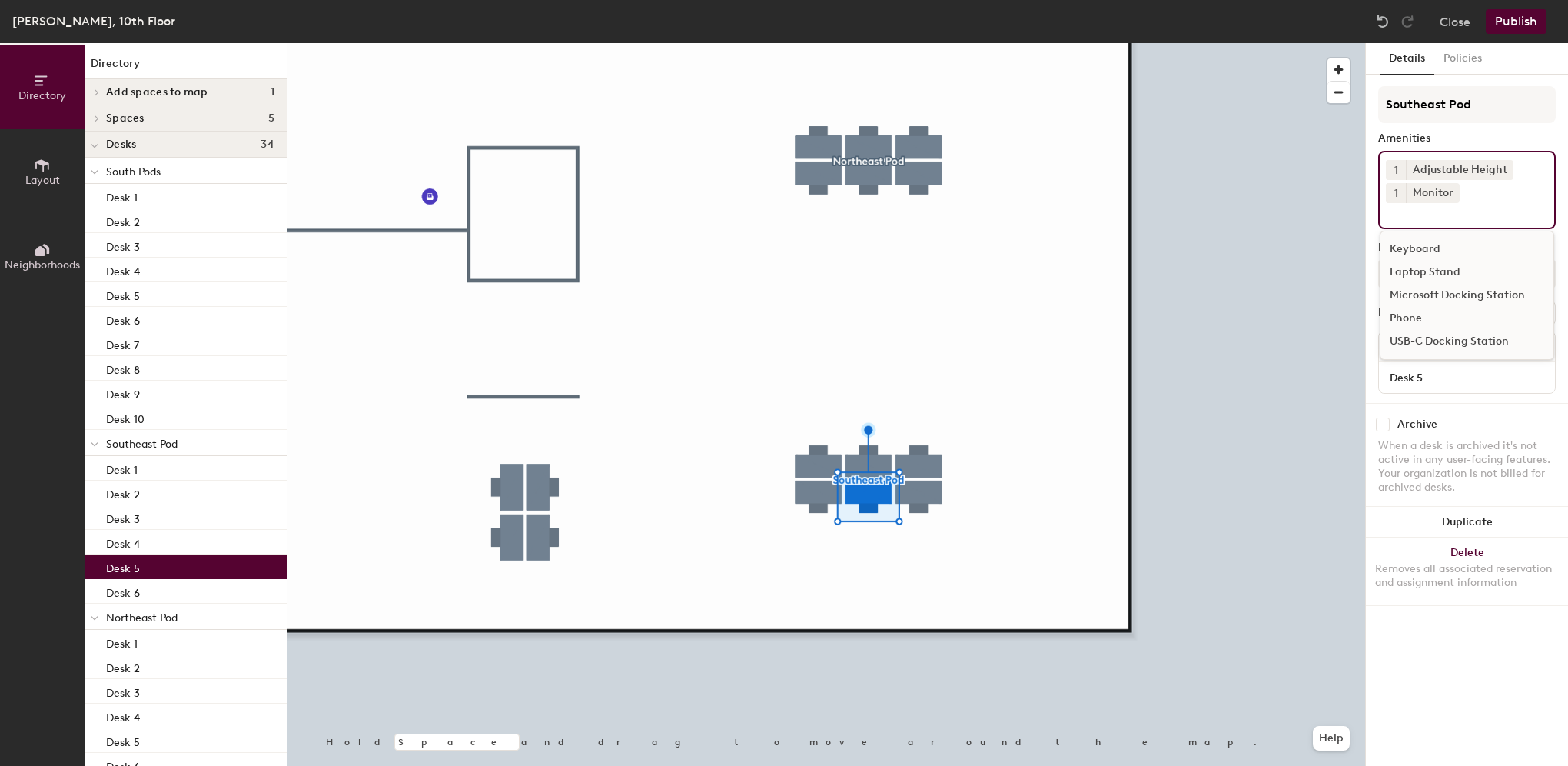
click at [1467, 213] on input at bounding box center [1455, 212] width 138 height 18
click at [1423, 288] on div "Microsoft Docking Station" at bounding box center [1467, 296] width 173 height 24
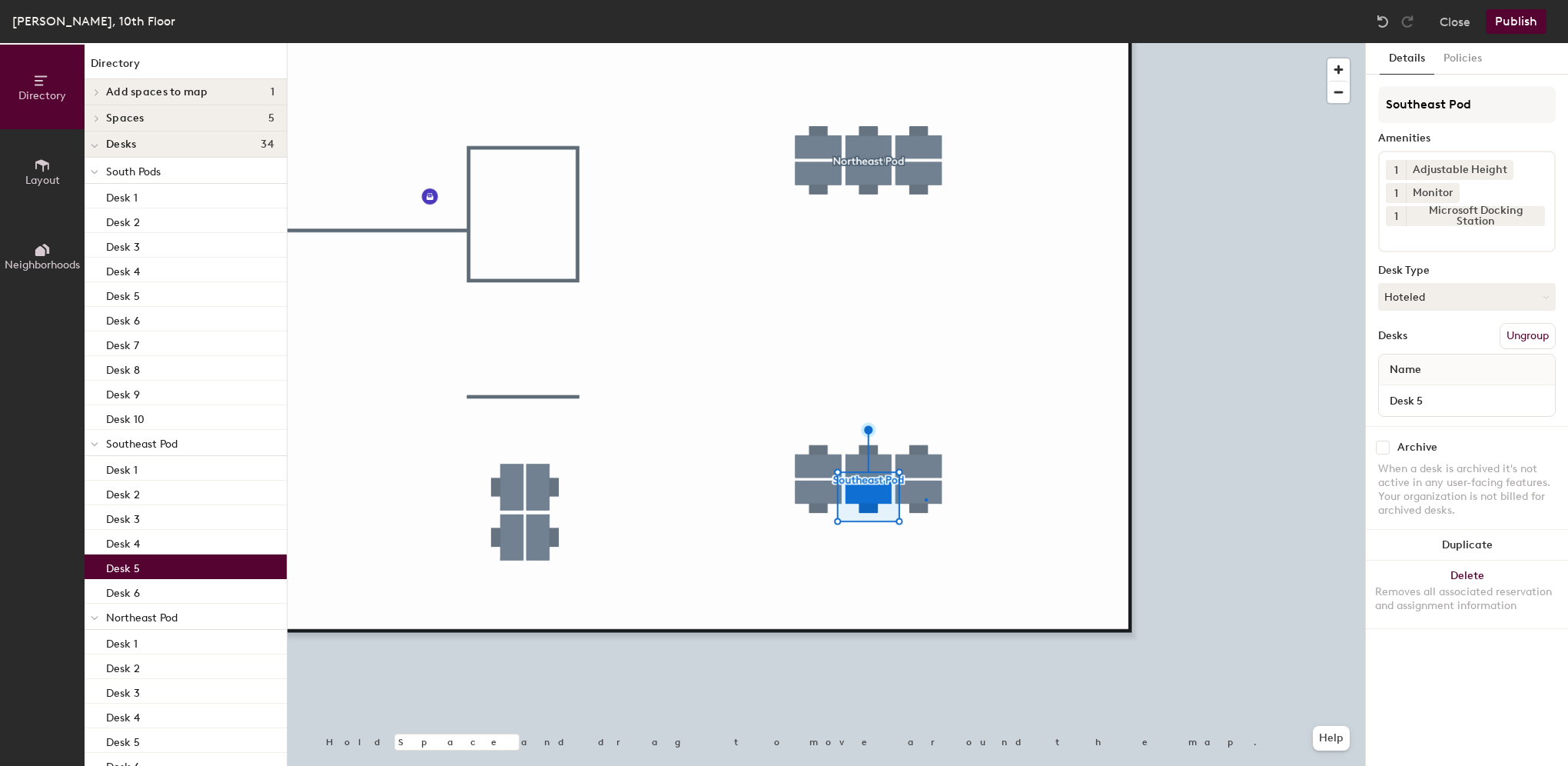
click at [926, 43] on div at bounding box center [827, 43] width 1078 height 0
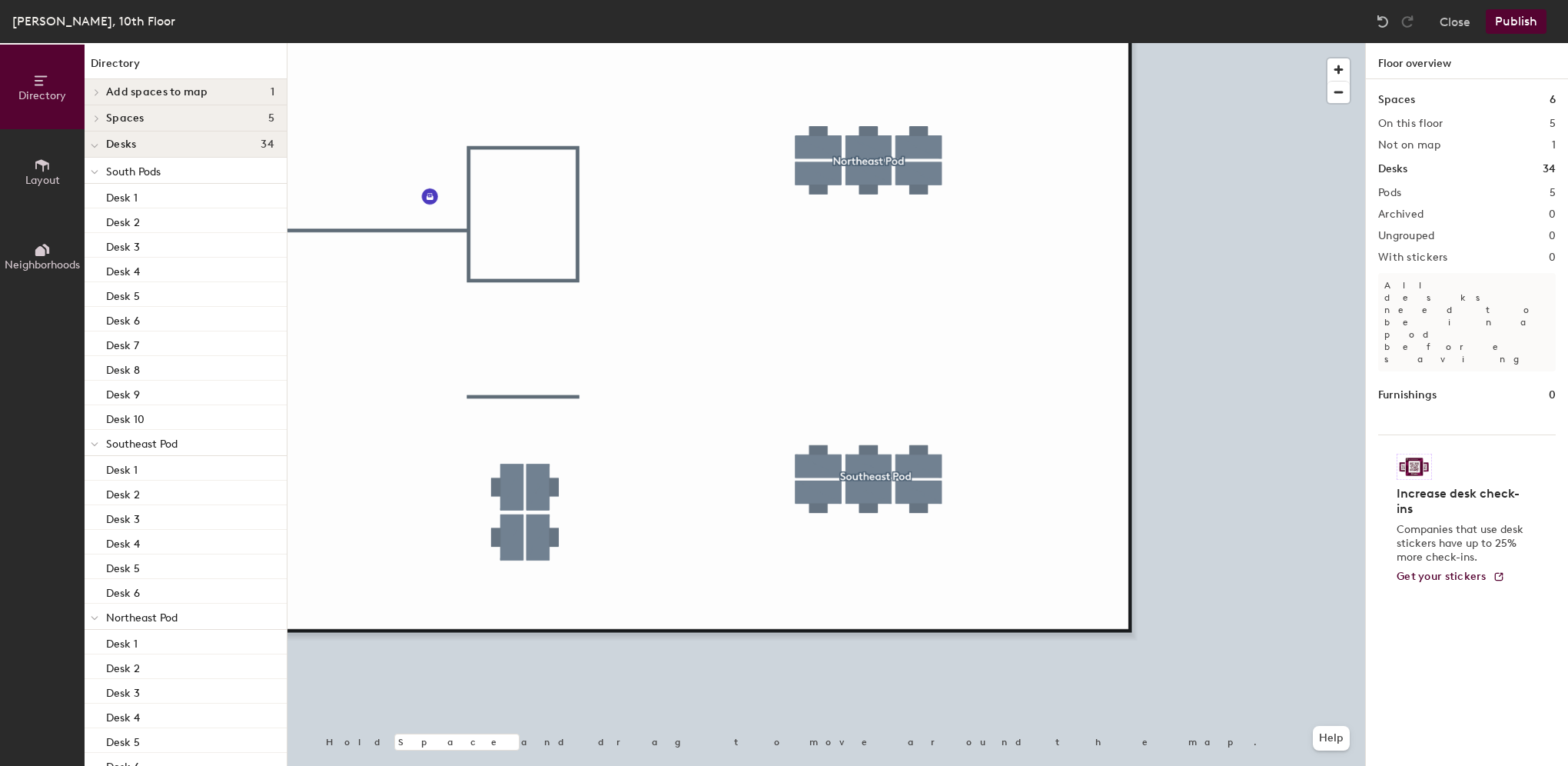
click at [1528, 23] on button "Publish" at bounding box center [1516, 21] width 61 height 24
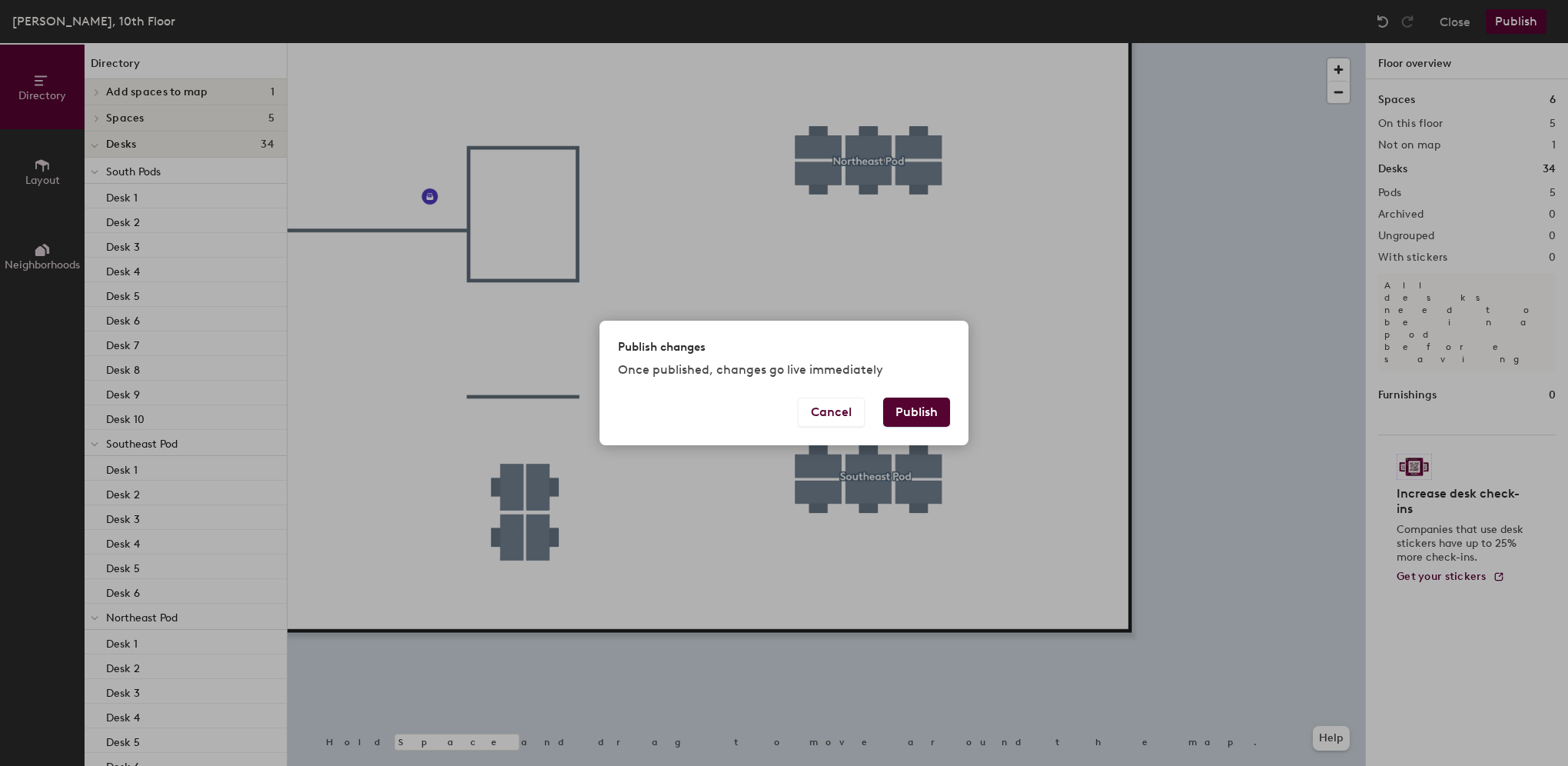
click at [889, 415] on button "Publish" at bounding box center [917, 411] width 67 height 29
